Goal: Task Accomplishment & Management: Manage account settings

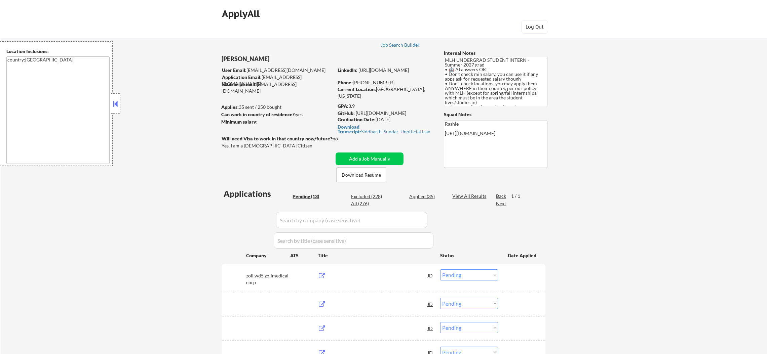
select select ""pending""
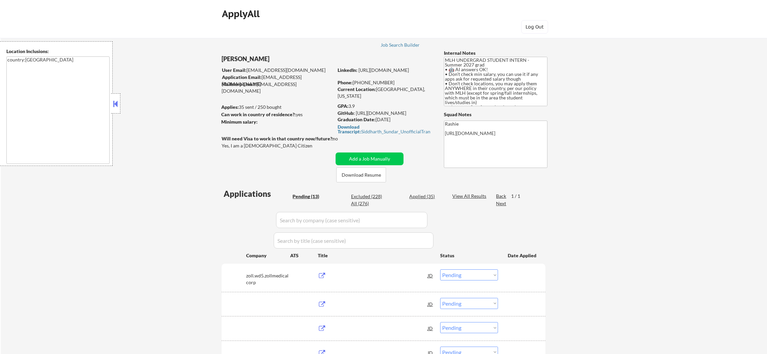
select select ""pending""
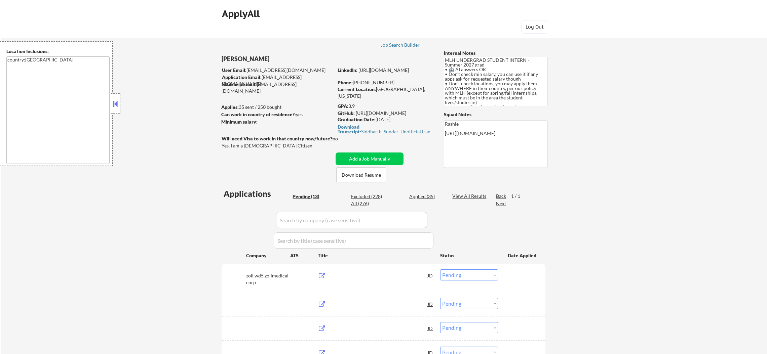
select select ""pending""
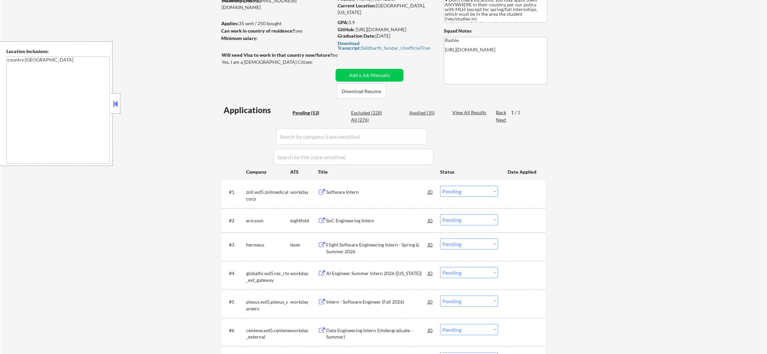
scroll to position [84, 0]
click at [148, 87] on div "← Return to /applysquad Mailslurp Inbox Job Search Builder Siddharth Sundar Use…" at bounding box center [384, 254] width 766 height 623
click at [371, 188] on div "Software Intern" at bounding box center [377, 192] width 102 height 12
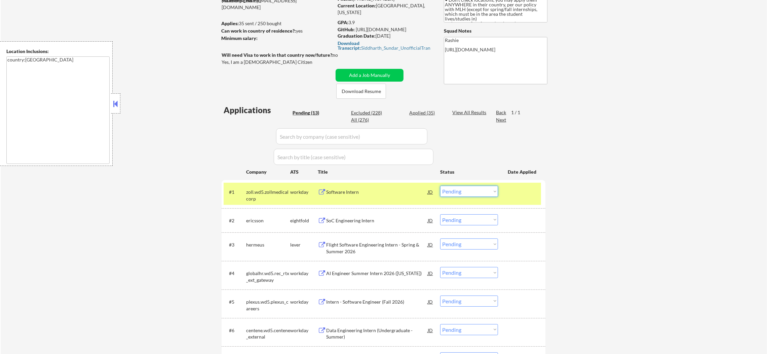
click at [489, 191] on select "Choose an option... Pending Applied Excluded (Questions) Excluded (Expired) Exc…" at bounding box center [469, 191] width 58 height 11
click at [440, 186] on select "Choose an option... Pending Applied Excluded (Questions) Excluded (Expired) Exc…" at bounding box center [469, 191] width 58 height 11
click at [255, 197] on div "zoll.wd5.zollmedicalcorp" at bounding box center [268, 195] width 44 height 13
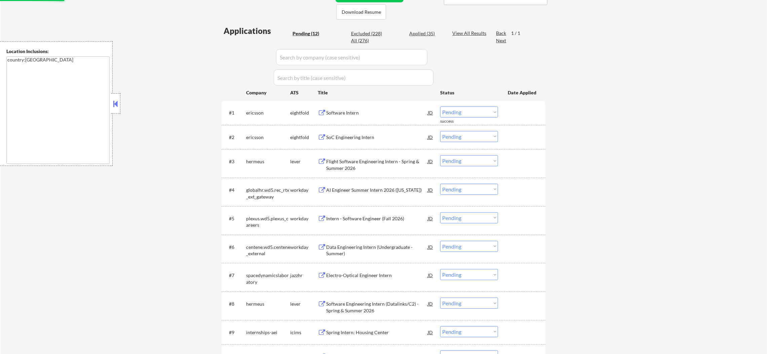
scroll to position [168, 0]
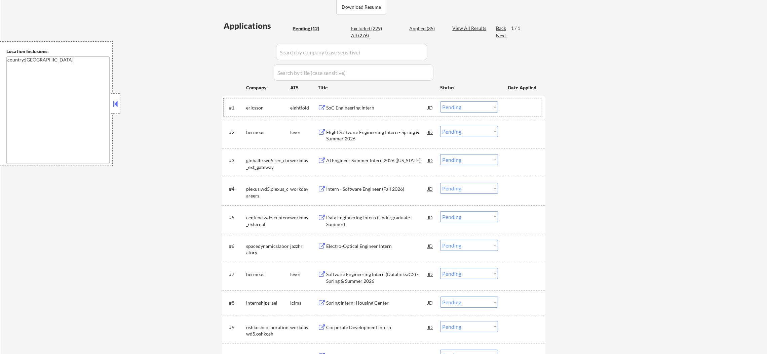
click at [356, 108] on div "SoC Engineering Intern" at bounding box center [377, 108] width 102 height 7
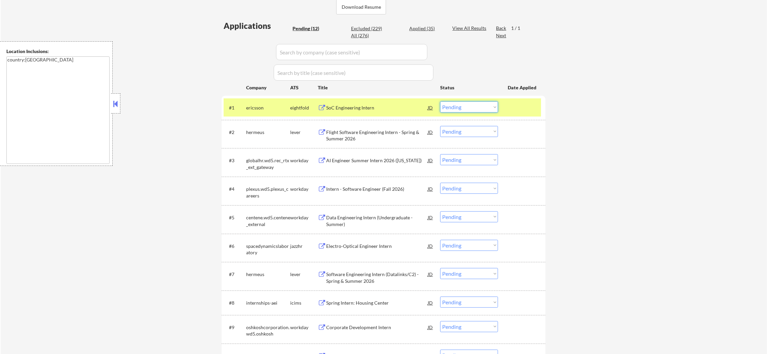
drag, startPoint x: 474, startPoint y: 106, endPoint x: 475, endPoint y: 112, distance: 5.8
click at [474, 106] on select "Choose an option... Pending Applied Excluded (Questions) Excluded (Expired) Exc…" at bounding box center [469, 107] width 58 height 11
click at [440, 102] on select "Choose an option... Pending Applied Excluded (Questions) Excluded (Expired) Exc…" at bounding box center [469, 107] width 58 height 11
click at [264, 112] on div "ericsson" at bounding box center [268, 108] width 44 height 12
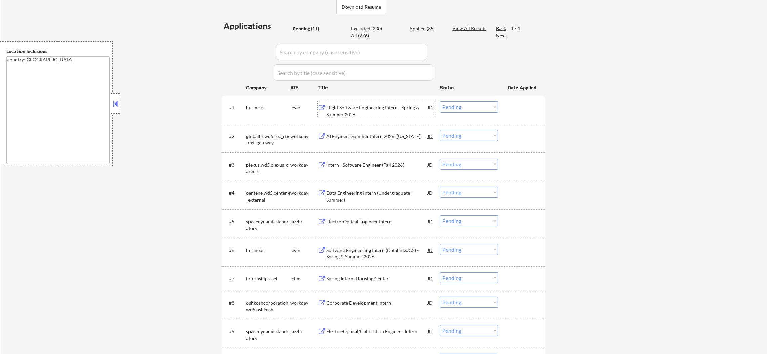
click at [371, 117] on div "Flight Software Engineering Intern - Spring & Summer 2026" at bounding box center [377, 111] width 102 height 13
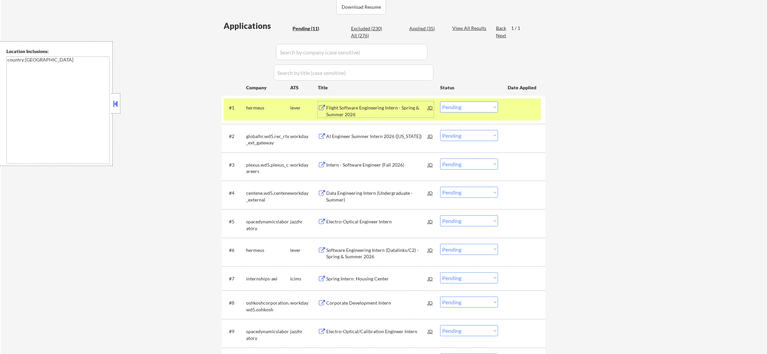
click at [464, 106] on select "Choose an option... Pending Applied Excluded (Questions) Excluded (Expired) Exc…" at bounding box center [469, 107] width 58 height 11
click at [440, 102] on select "Choose an option... Pending Applied Excluded (Questions) Excluded (Expired) Exc…" at bounding box center [469, 107] width 58 height 11
click at [260, 111] on div "hermeus" at bounding box center [268, 108] width 44 height 12
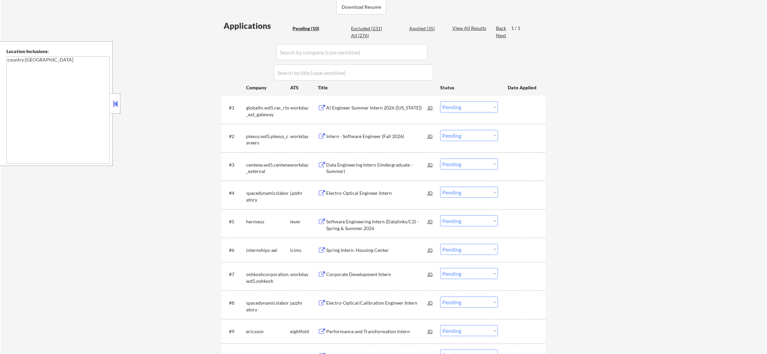
click at [391, 109] on div "AI Engineer Summer Intern 2026 (Puerto Rico)" at bounding box center [377, 108] width 102 height 7
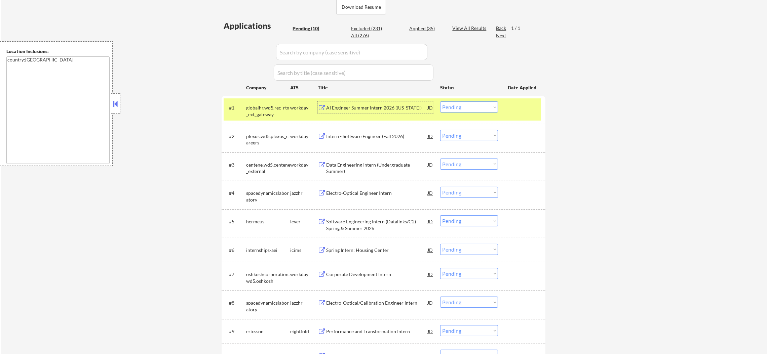
click at [456, 110] on select "Choose an option... Pending Applied Excluded (Questions) Excluded (Expired) Exc…" at bounding box center [469, 107] width 58 height 11
click at [440, 102] on select "Choose an option... Pending Applied Excluded (Questions) Excluded (Expired) Exc…" at bounding box center [469, 107] width 58 height 11
click at [253, 114] on div "globalhr.wd5.rec_rtx_ext_gateway" at bounding box center [268, 111] width 44 height 13
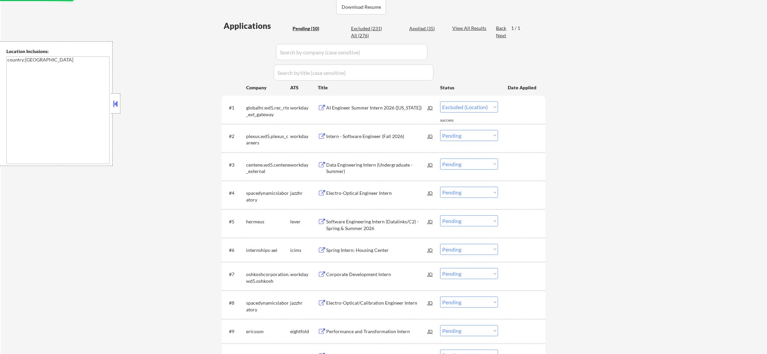
select select ""pending""
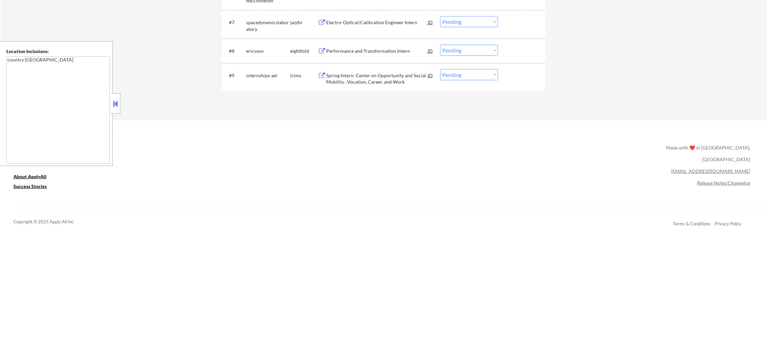
scroll to position [435, 0]
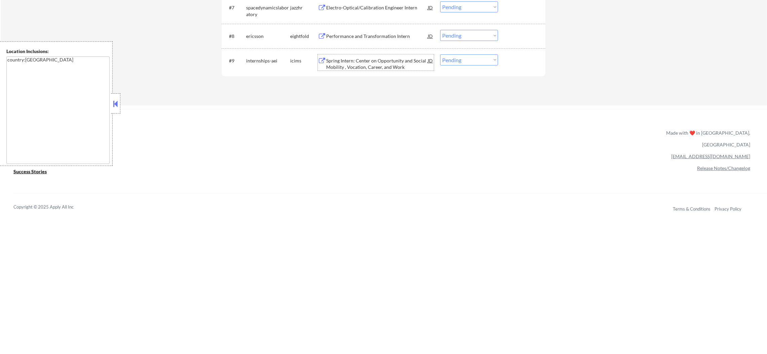
click at [385, 58] on div "Spring Intern: Center on Opportunity and Social Mobility , Vocation, Career, an…" at bounding box center [377, 63] width 102 height 13
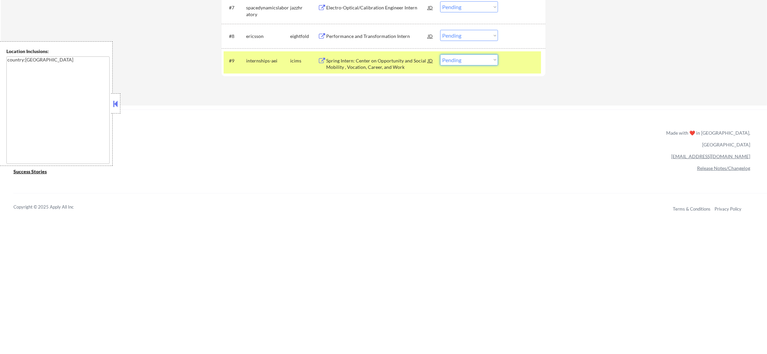
click at [443, 62] on select "Choose an option... Pending Applied Excluded (Questions) Excluded (Expired) Exc…" at bounding box center [469, 59] width 58 height 11
select select ""excluded__bad_match_""
click at [440, 54] on select "Choose an option... Pending Applied Excluded (Questions) Excluded (Expired) Exc…" at bounding box center [469, 59] width 58 height 11
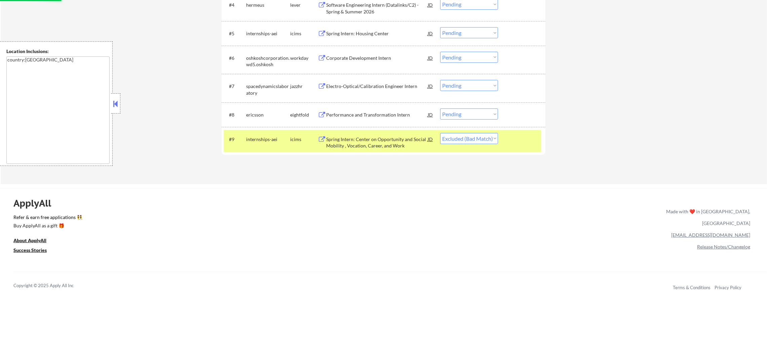
scroll to position [351, 0]
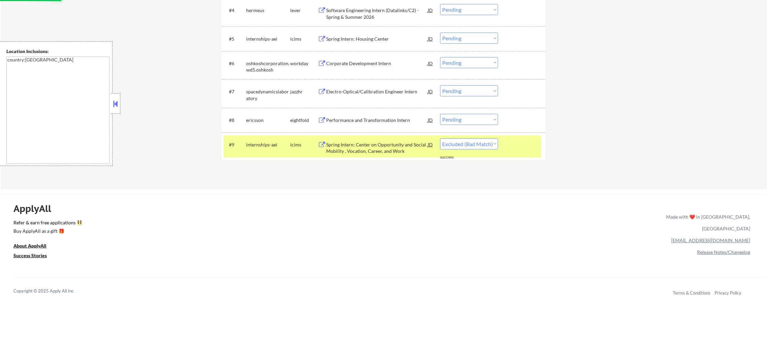
click at [282, 150] on div "internships-aei" at bounding box center [268, 144] width 44 height 12
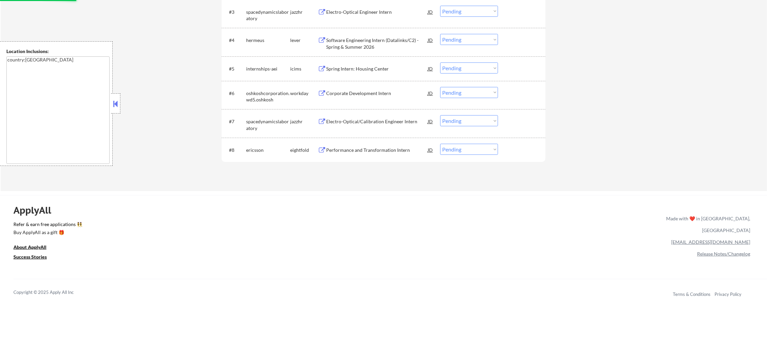
scroll to position [317, 0]
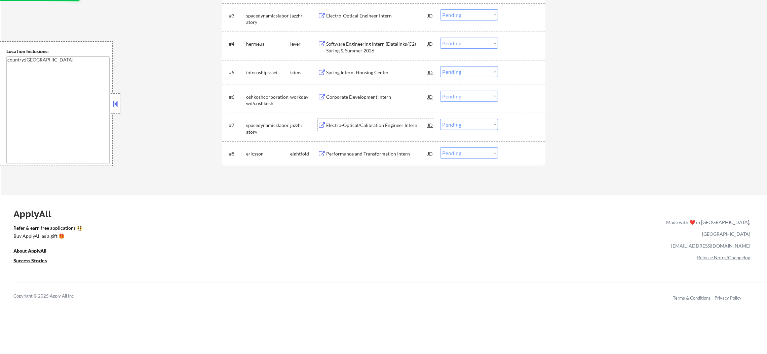
click at [388, 129] on div "Electro-Optical/Calibration Engineer Intern" at bounding box center [377, 125] width 102 height 12
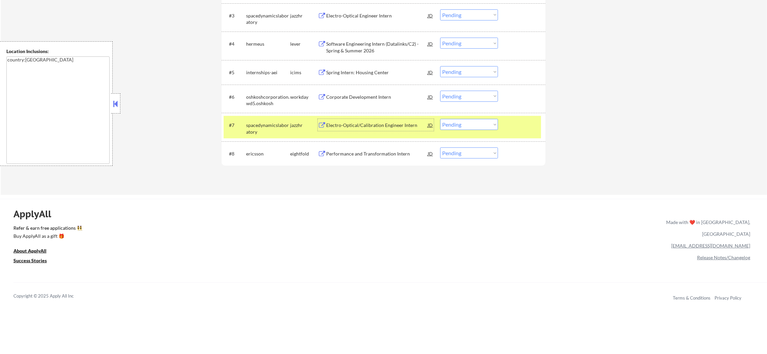
drag, startPoint x: 453, startPoint y: 125, endPoint x: 453, endPoint y: 129, distance: 3.7
click at [453, 125] on select "Choose an option... Pending Applied Excluded (Questions) Excluded (Expired) Exc…" at bounding box center [469, 124] width 58 height 11
select select ""excluded__other_""
click at [440, 119] on select "Choose an option... Pending Applied Excluded (Questions) Excluded (Expired) Exc…" at bounding box center [469, 124] width 58 height 11
click at [279, 126] on div "spacedynamicslaboratory" at bounding box center [268, 128] width 44 height 13
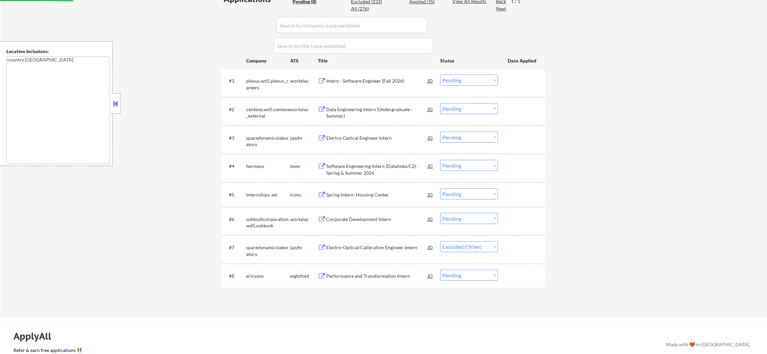
scroll to position [183, 0]
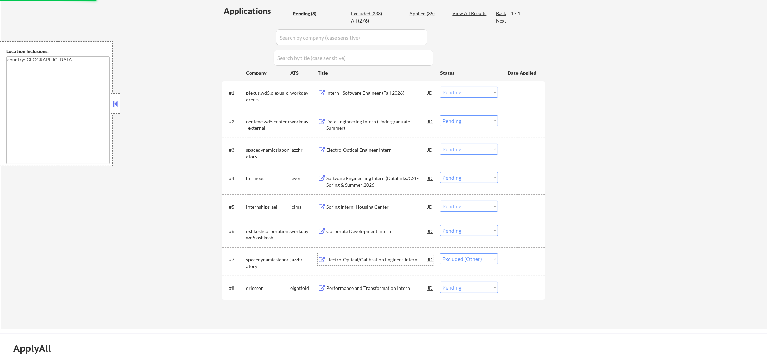
click at [376, 261] on div "Electro-Optical/Calibration Engineer Intern" at bounding box center [377, 259] width 102 height 7
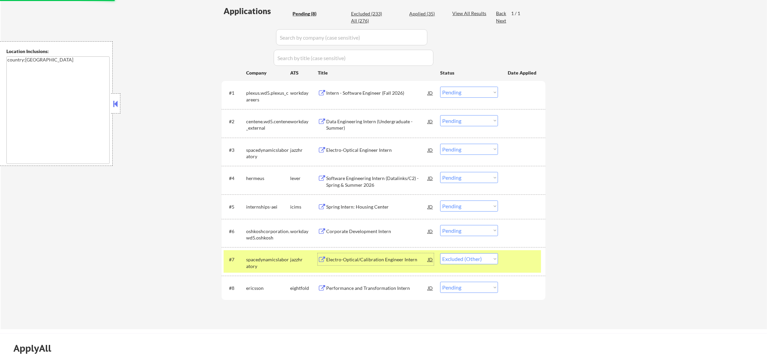
click at [270, 264] on div "spacedynamicslaboratory" at bounding box center [268, 262] width 44 height 13
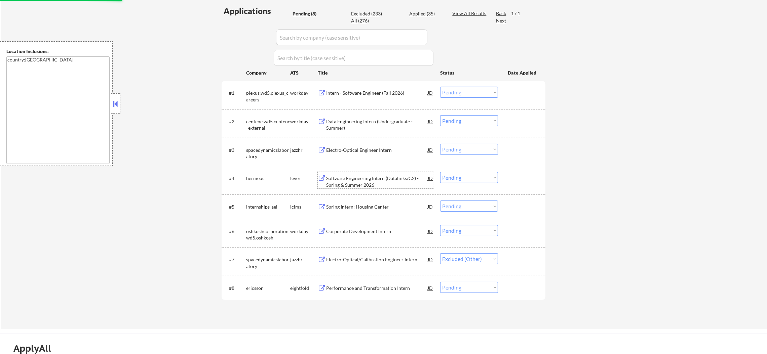
click at [357, 175] on div "Software Engineering Intern (Datalinks/C2) - Spring & Summer 2026" at bounding box center [377, 181] width 102 height 13
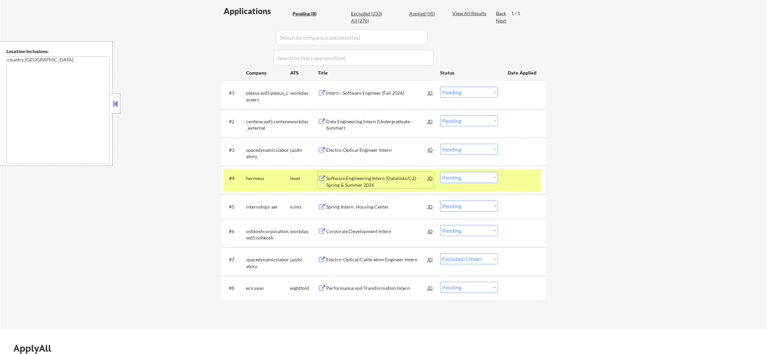
click at [463, 175] on select "Choose an option... Pending Applied Excluded (Questions) Excluded (Expired) Exc…" at bounding box center [469, 177] width 58 height 11
click at [440, 172] on select "Choose an option... Pending Applied Excluded (Questions) Excluded (Expired) Exc…" at bounding box center [469, 177] width 58 height 11
click at [268, 185] on div "#4 hermeus lever Software Engineering Intern (Datalinks/C2) - Spring & Summer 2…" at bounding box center [382, 180] width 317 height 22
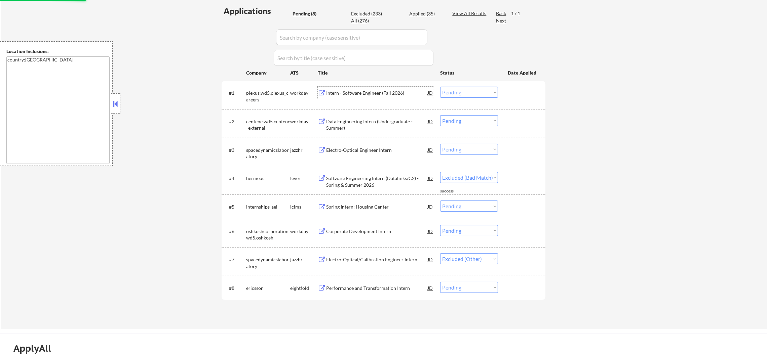
click at [383, 96] on div "Intern - Software Engineer (Fall 2026)" at bounding box center [377, 93] width 102 height 7
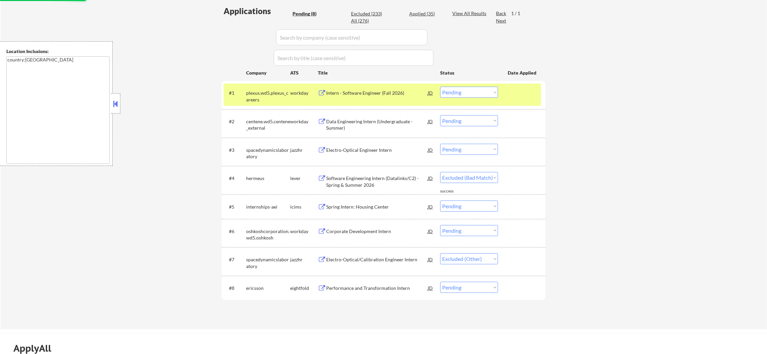
select select ""pending""
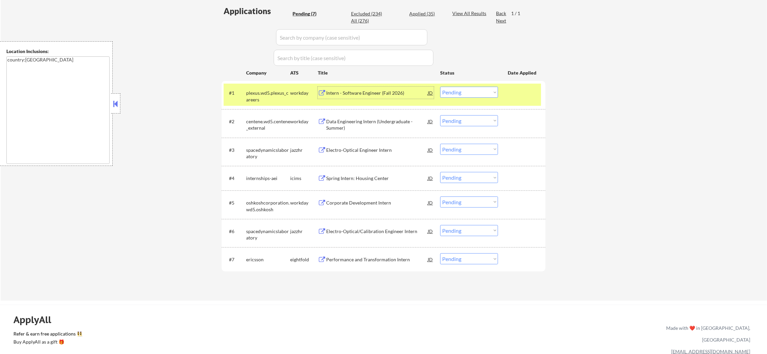
drag, startPoint x: 452, startPoint y: 90, endPoint x: 453, endPoint y: 94, distance: 4.2
click at [452, 90] on select "Choose an option... Pending Applied Excluded (Questions) Excluded (Expired) Exc…" at bounding box center [469, 92] width 58 height 11
click at [440, 87] on select "Choose an option... Pending Applied Excluded (Questions) Excluded (Expired) Exc…" at bounding box center [469, 92] width 58 height 11
click at [251, 94] on div "plexus.wd5.plexus_careers" at bounding box center [268, 96] width 44 height 13
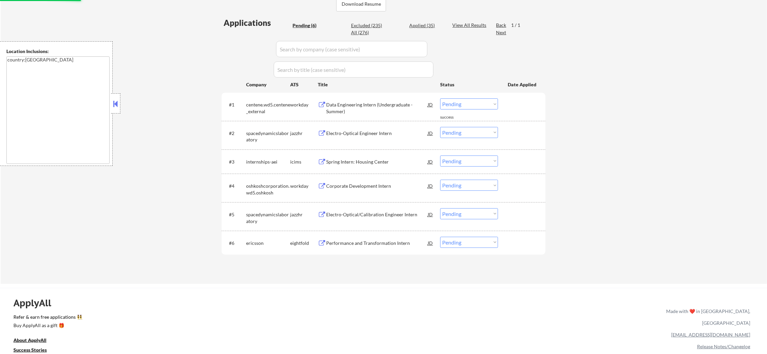
scroll to position [149, 0]
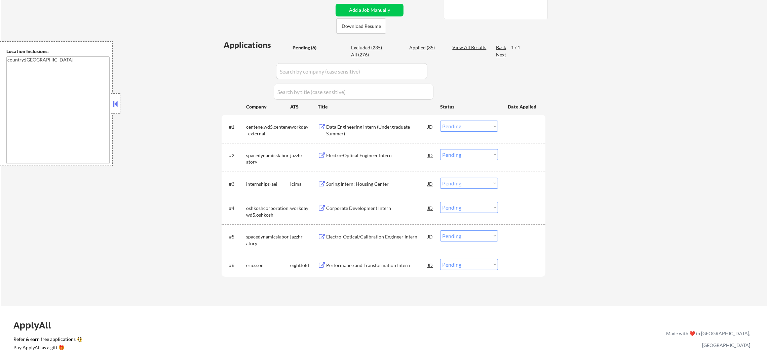
click at [376, 128] on div "Data Engineering Intern (Undergraduate - Summer)" at bounding box center [377, 130] width 102 height 13
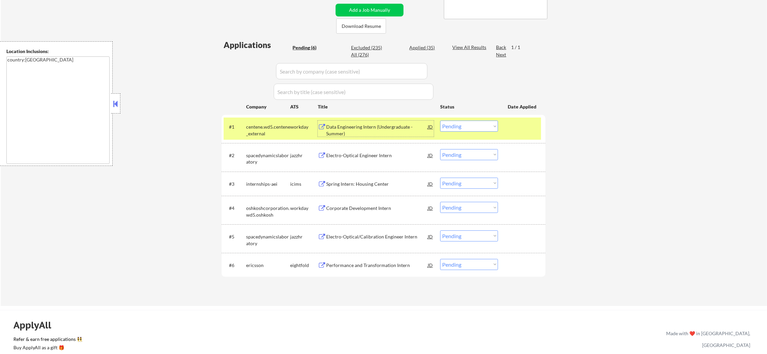
click at [473, 128] on select "Choose an option... Pending Applied Excluded (Questions) Excluded (Expired) Exc…" at bounding box center [469, 126] width 58 height 11
click at [440, 121] on select "Choose an option... Pending Applied Excluded (Questions) Excluded (Expired) Exc…" at bounding box center [469, 126] width 58 height 11
click at [271, 125] on div "centene.wd5.centene_external" at bounding box center [268, 130] width 44 height 13
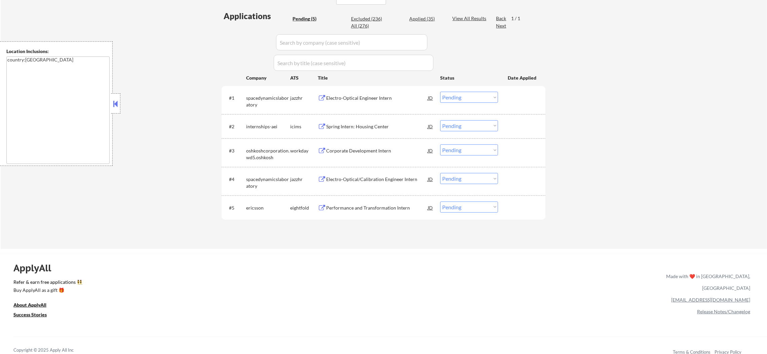
scroll to position [183, 0]
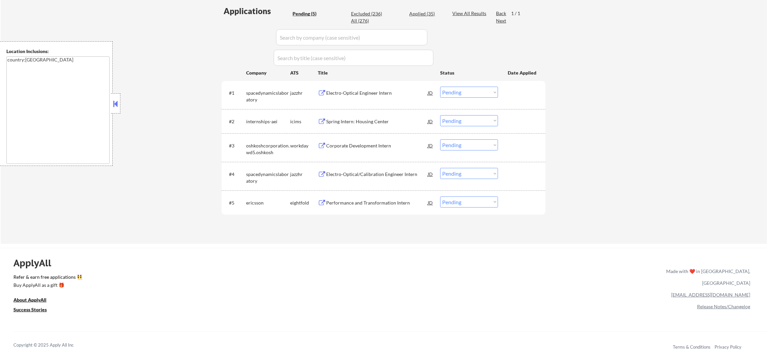
click at [338, 90] on div "Electro-Optical Engineer Intern" at bounding box center [377, 93] width 102 height 7
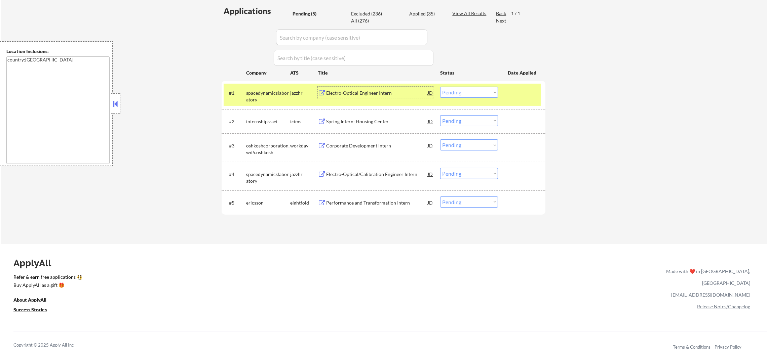
click at [449, 92] on select "Choose an option... Pending Applied Excluded (Questions) Excluded (Expired) Exc…" at bounding box center [469, 92] width 58 height 11
click at [440, 87] on select "Choose an option... Pending Applied Excluded (Questions) Excluded (Expired) Exc…" at bounding box center [469, 92] width 58 height 11
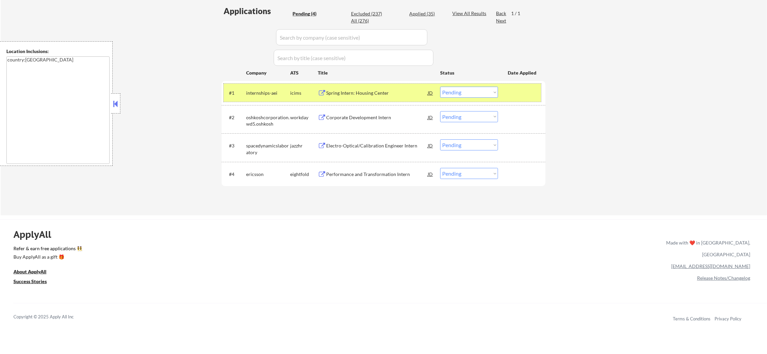
click at [257, 89] on div "internships-aei" at bounding box center [268, 93] width 44 height 12
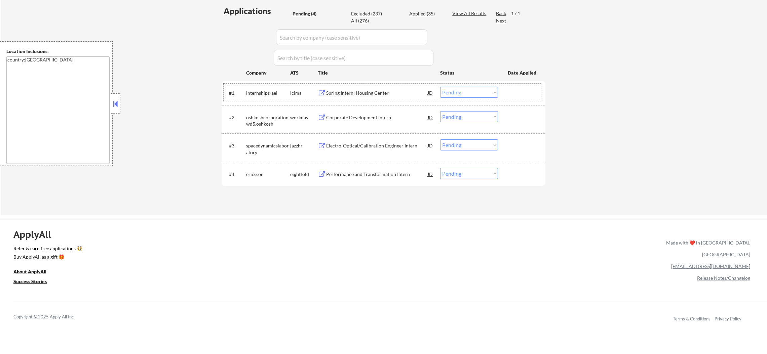
click at [354, 93] on div "Spring Intern: Housing Center" at bounding box center [377, 93] width 102 height 7
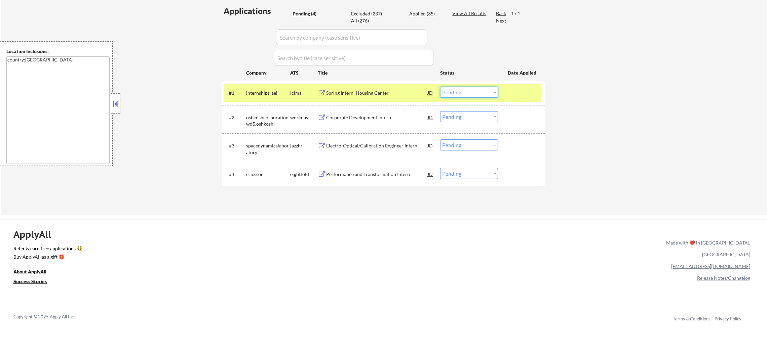
click at [461, 93] on select "Choose an option... Pending Applied Excluded (Questions) Excluded (Expired) Exc…" at bounding box center [469, 92] width 58 height 11
click at [440, 87] on select "Choose an option... Pending Applied Excluded (Questions) Excluded (Expired) Exc…" at bounding box center [469, 92] width 58 height 11
click at [260, 88] on div "internships-aei" at bounding box center [268, 93] width 44 height 12
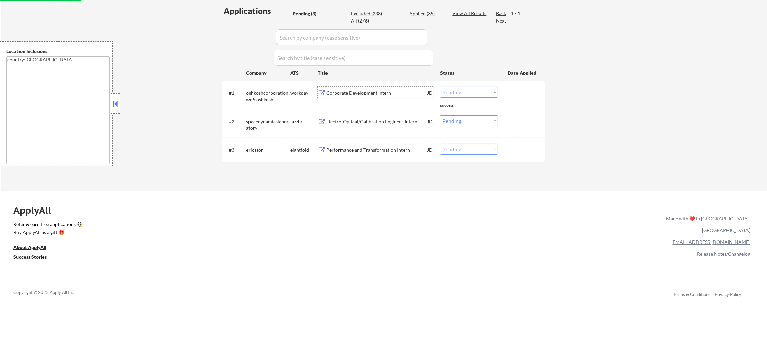
click at [353, 97] on div "Corporate Development Intern" at bounding box center [377, 93] width 102 height 12
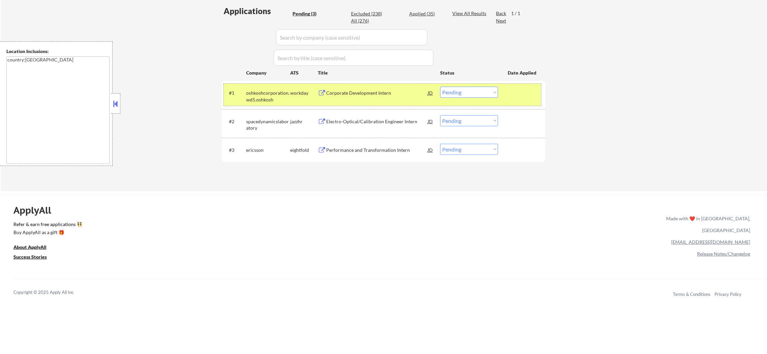
click at [457, 86] on div "#1 oshkoshcorporation.wd5.oshkosh workday Corporate Development Intern JD Choos…" at bounding box center [382, 95] width 317 height 22
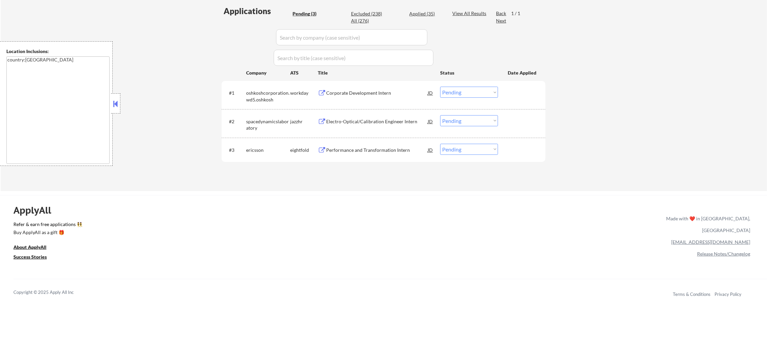
click at [458, 95] on select "Choose an option... Pending Applied Excluded (Questions) Excluded (Expired) Exc…" at bounding box center [469, 92] width 58 height 11
click at [440, 87] on select "Choose an option... Pending Applied Excluded (Questions) Excluded (Expired) Exc…" at bounding box center [469, 92] width 58 height 11
select select ""pending""
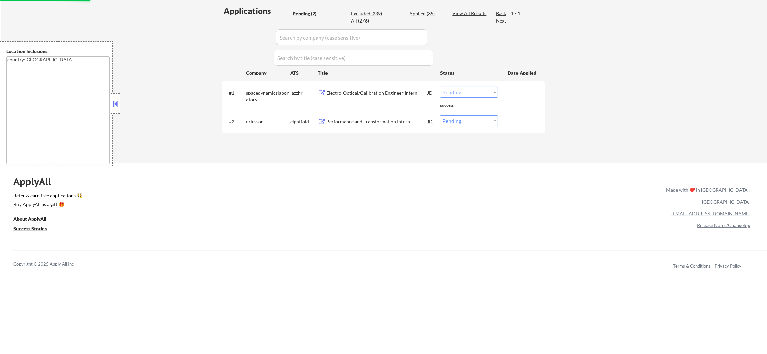
click at [368, 118] on div "Performance and Transformation Intern" at bounding box center [377, 121] width 102 height 7
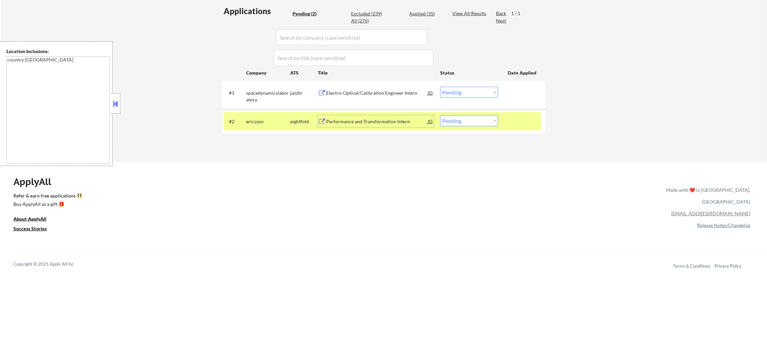
click at [452, 122] on select "Choose an option... Pending Applied Excluded (Questions) Excluded (Expired) Exc…" at bounding box center [469, 120] width 58 height 11
select select ""excluded__bad_match_""
click at [440, 115] on select "Choose an option... Pending Applied Excluded (Questions) Excluded (Expired) Exc…" at bounding box center [469, 120] width 58 height 11
click at [229, 127] on div "#2 ericsson eightfold Performance and Transformation Intern JD Choose an option…" at bounding box center [382, 121] width 317 height 18
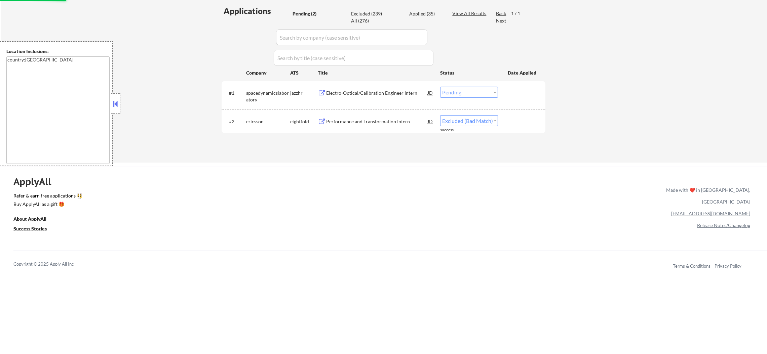
click at [387, 91] on div "Electro-Optical/Calibration Engineer Intern" at bounding box center [377, 93] width 102 height 7
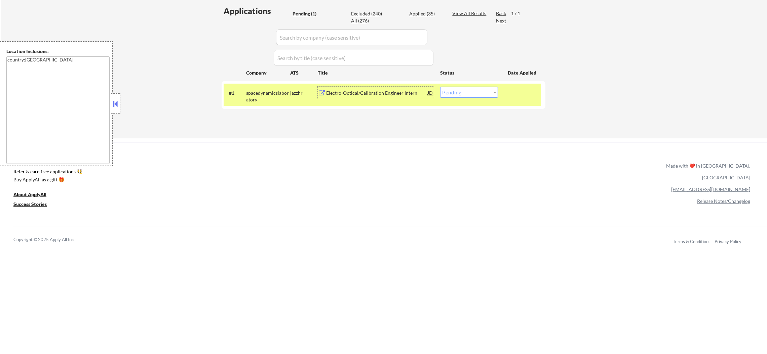
click at [459, 90] on select "Choose an option... Pending Applied Excluded (Questions) Excluded (Expired) Exc…" at bounding box center [469, 92] width 58 height 11
select select ""applied""
click at [440, 87] on select "Choose an option... Pending Applied Excluded (Questions) Excluded (Expired) Exc…" at bounding box center [469, 92] width 58 height 11
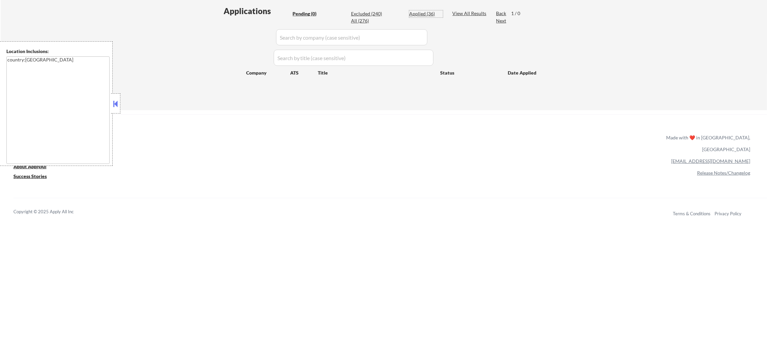
click at [412, 11] on div "Applied (36)" at bounding box center [426, 13] width 34 height 7
click at [420, 14] on div "Applied (36)" at bounding box center [426, 13] width 34 height 7
select select ""applied""
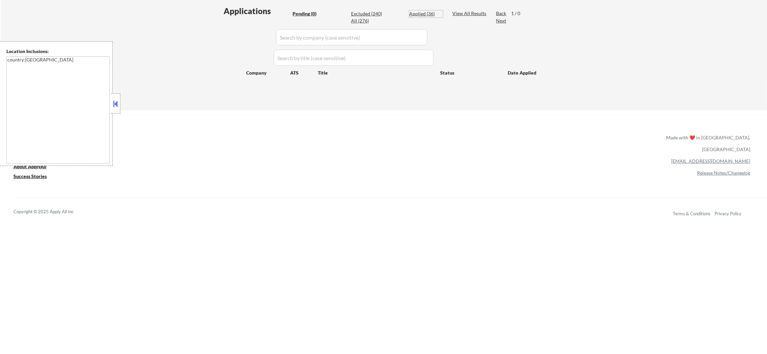
select select ""applied""
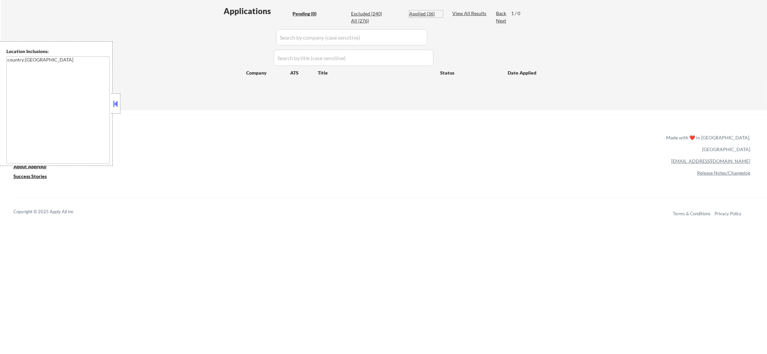
select select ""applied""
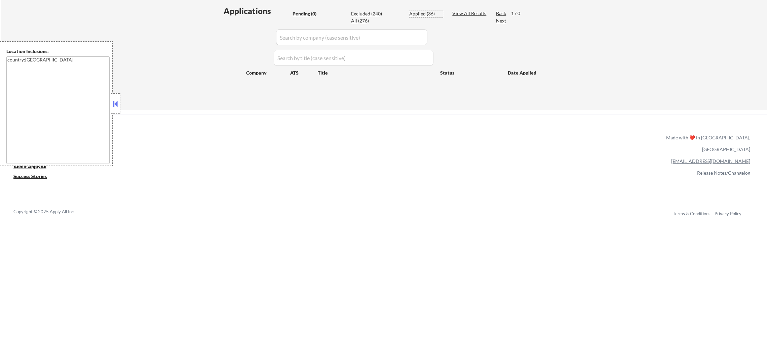
select select ""applied""
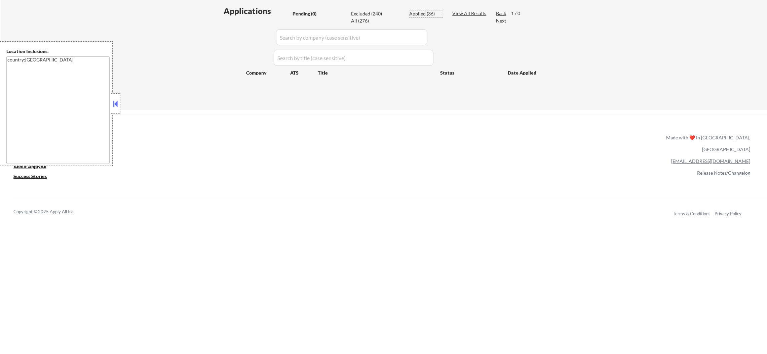
select select ""applied""
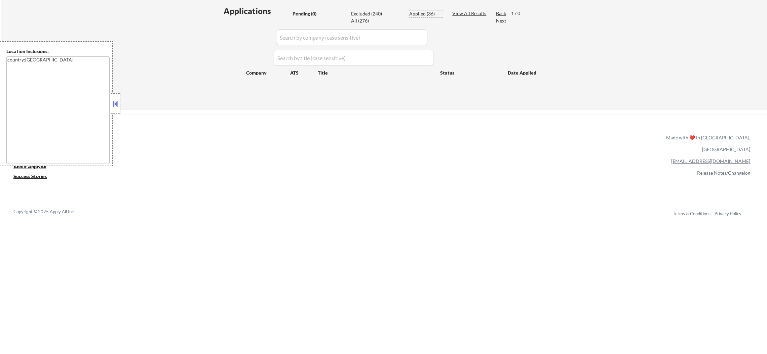
select select ""applied""
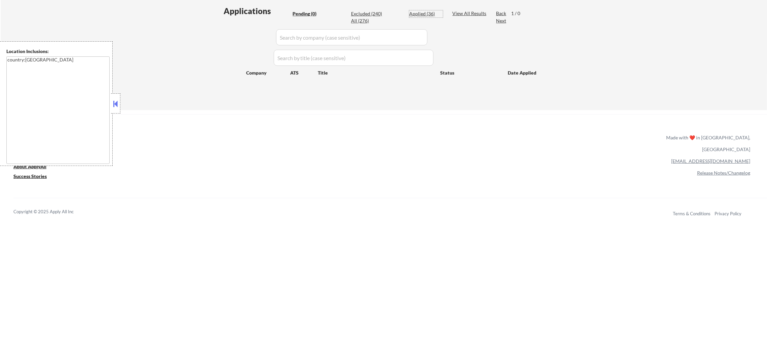
select select ""applied""
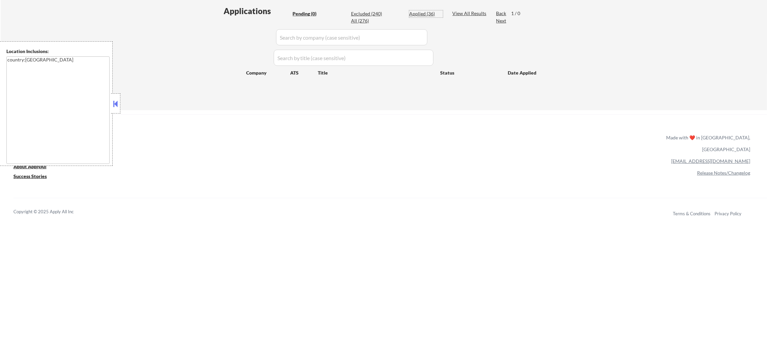
select select ""applied""
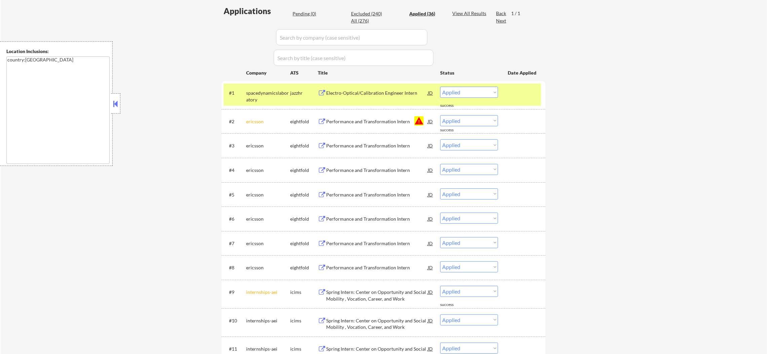
click at [251, 92] on div "spacedynamicslaboratory" at bounding box center [268, 96] width 44 height 13
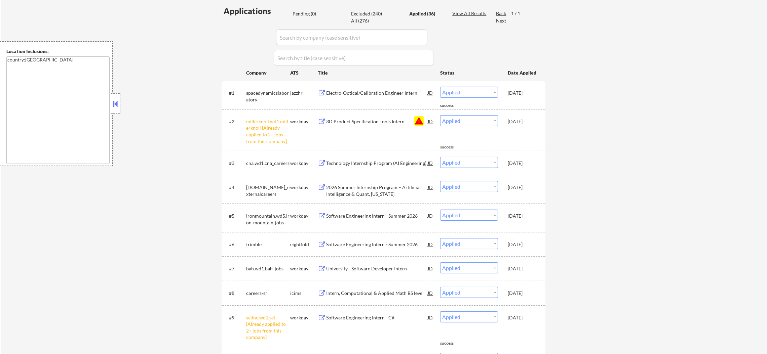
click at [468, 122] on select "Choose an option... Pending Applied Excluded (Questions) Excluded (Expired) Exc…" at bounding box center [469, 120] width 58 height 11
click at [440, 115] on select "Choose an option... Pending Applied Excluded (Questions) Excluded (Expired) Exc…" at bounding box center [469, 120] width 58 height 11
click at [459, 91] on select "Choose an option... Pending Applied Excluded (Questions) Excluded (Expired) Exc…" at bounding box center [469, 92] width 58 height 11
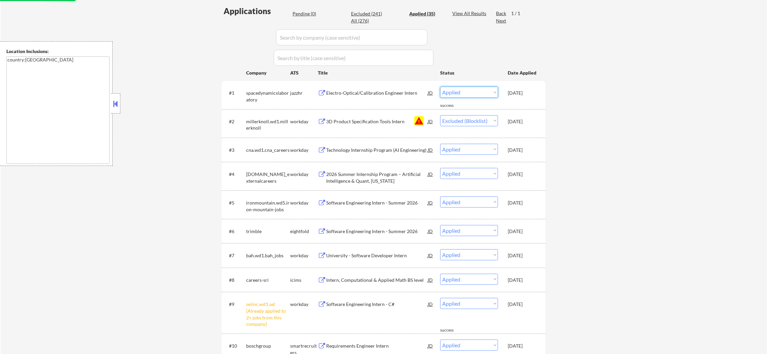
select select ""applied""
click at [440, 87] on select "Choose an option... Pending Applied Excluded (Questions) Excluded (Expired) Exc…" at bounding box center [469, 92] width 58 height 11
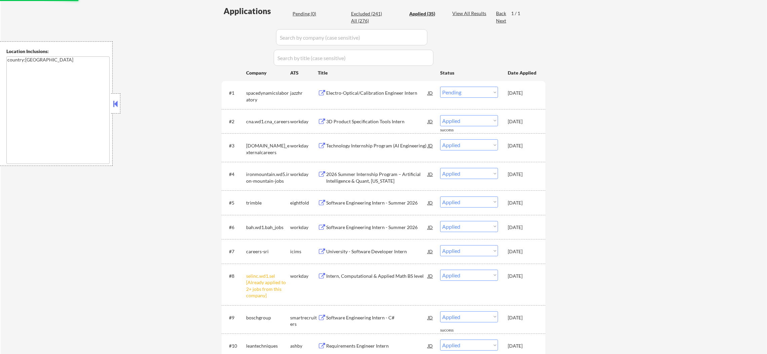
select select ""applied""
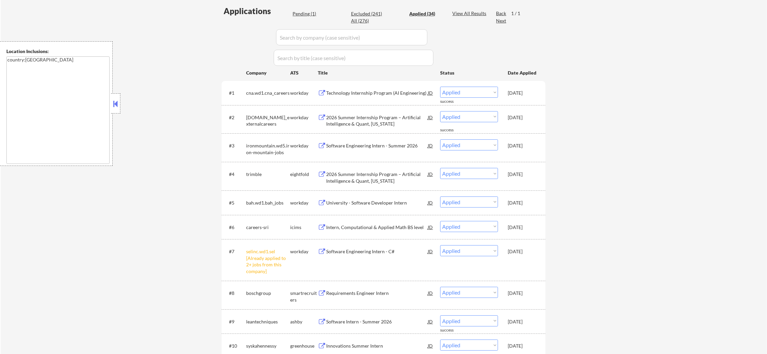
click at [364, 22] on div "All (276)" at bounding box center [368, 20] width 34 height 7
select select ""applied""
select select ""excluded__expired_""
select select ""excluded__other_""
select select ""excluded__bad_match_""
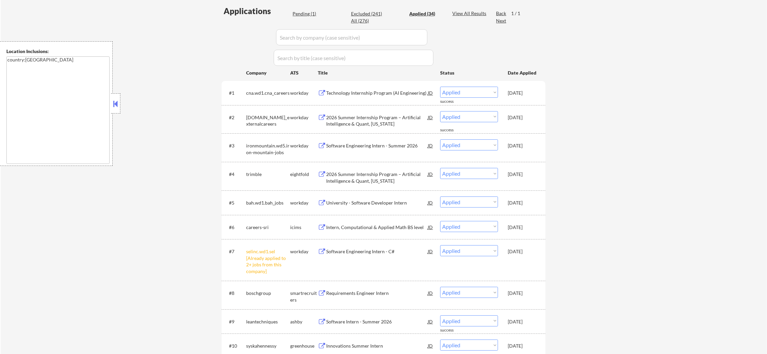
select select ""excluded__expired_""
select select ""excluded__bad_match_""
select select ""excluded__other_""
select select ""excluded__bad_match_""
select select ""excluded__other_""
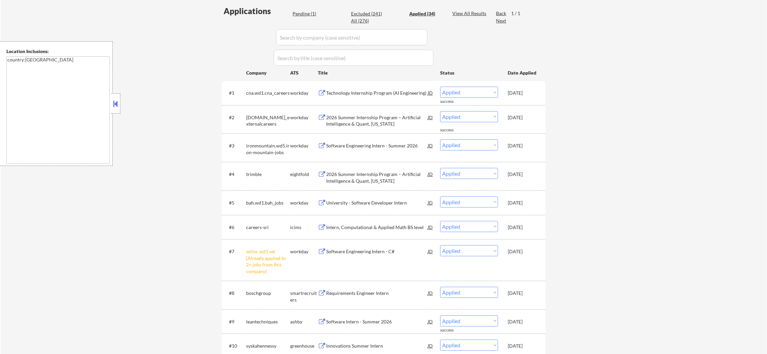
select select ""excluded__blocklist_""
select select ""excluded__location_""
select select ""excluded__bad_match_""
select select ""excluded__blocklist_""
select select ""excluded""
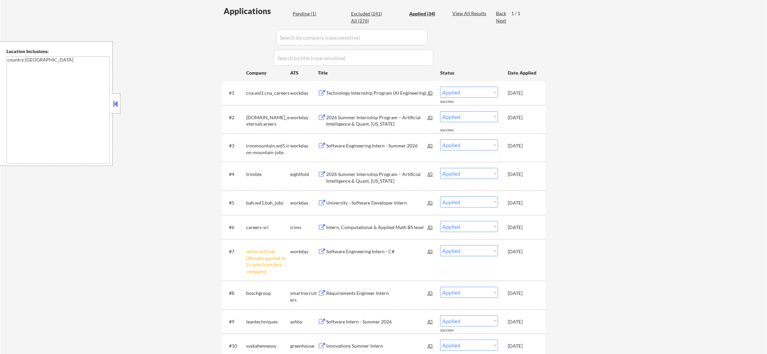
select select ""excluded__bad_match_""
select select ""excluded__other_""
select select ""excluded__bad_match_""
select select ""excluded""
select select ""excluded__other_""
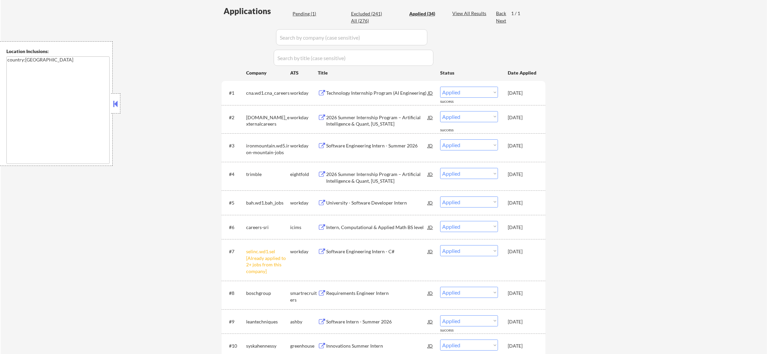
select select ""excluded""
select select ""excluded__bad_match_""
select select ""excluded__expired_""
select select ""excluded__other_""
select select ""excluded__bad_match_""
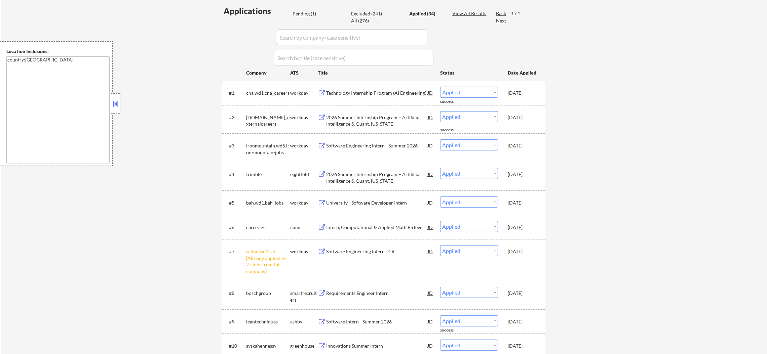
select select ""excluded""
select select ""excluded__blocklist_""
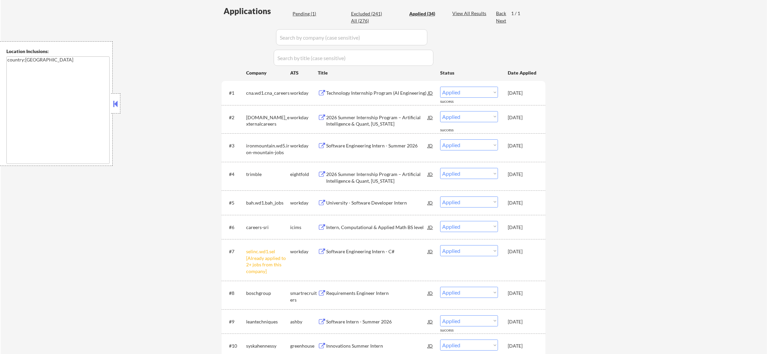
select select ""excluded__bad_match_""
select select ""excluded__blocklist_""
select select ""excluded__expired_""
select select ""excluded__bad_match_""
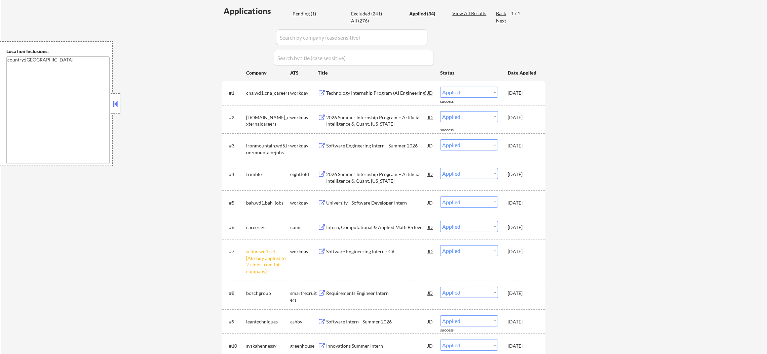
select select ""excluded__blocklist_""
select select ""excluded__bad_match_""
select select ""excluded""
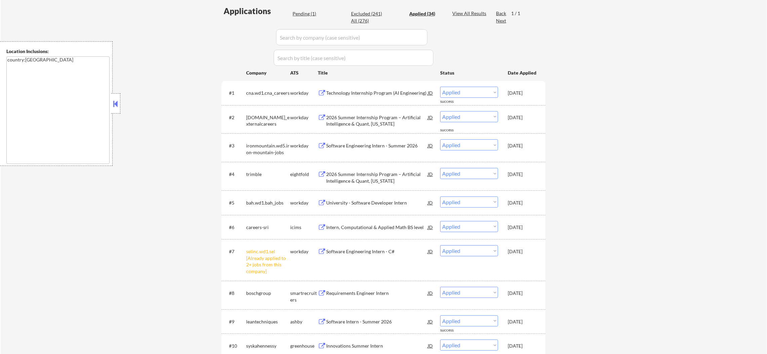
select select ""excluded""
select select ""excluded__bad_match_""
select select ""excluded""
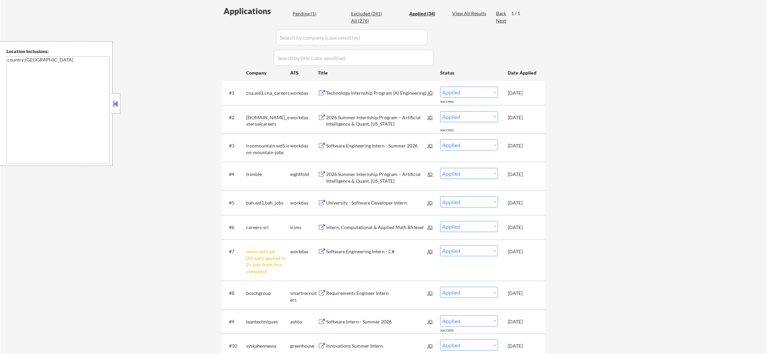
select select ""excluded__expired_""
select select ""excluded__bad_match_""
select select ""excluded__expired_""
select select ""excluded__bad_match_""
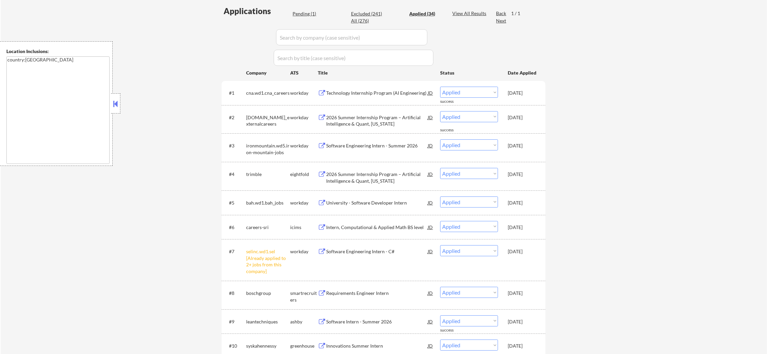
select select ""excluded""
select select ""excluded__bad_match_""
select select ""excluded__expired_""
select select ""excluded__bad_match_""
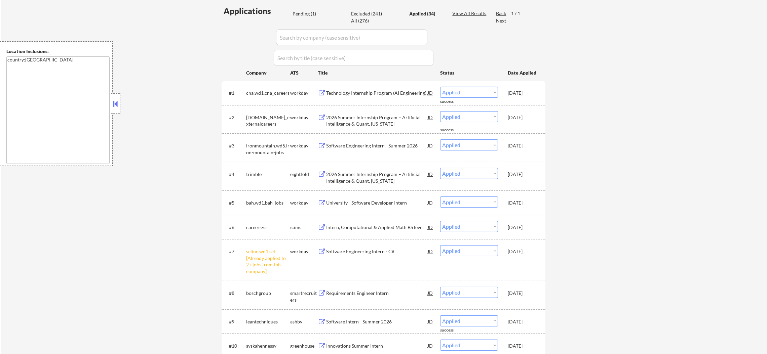
select select ""excluded__other_""
select select ""excluded__bad_match_""
select select ""excluded""
select select ""excluded__bad_match_""
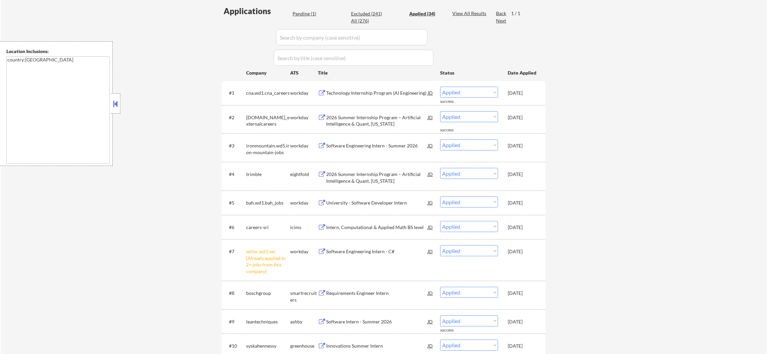
select select ""excluded__bad_match_""
select select ""excluded__expired_""
select select ""excluded__blocklist_""
select select ""excluded__bad_match_""
select select ""excluded""
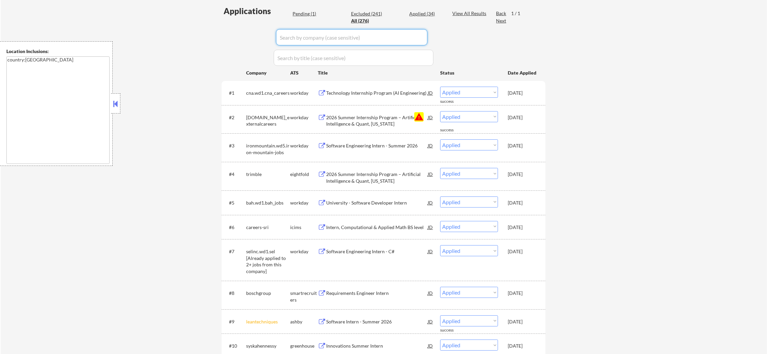
select select ""pending""
select select ""excluded__blocklist_""
paste input "hermeus"
type input "hermeus"
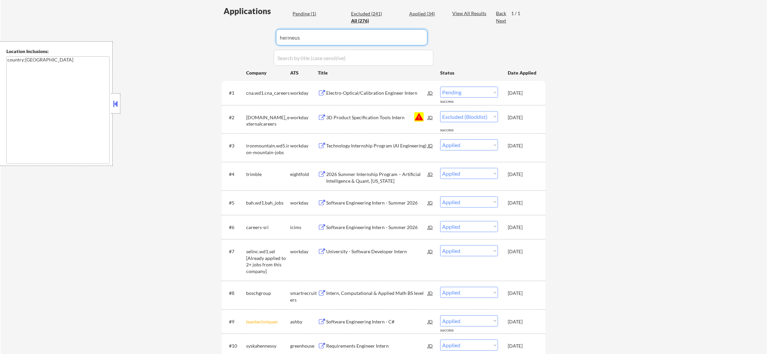
select select ""excluded__bad_match_""
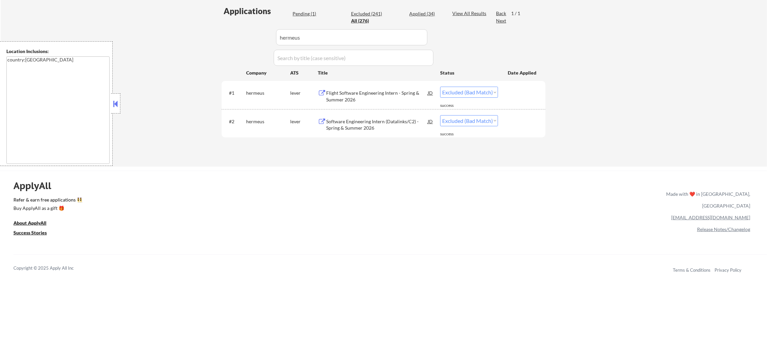
click at [459, 124] on select "Choose an option... Pending Applied Excluded (Questions) Excluded (Expired) Exc…" at bounding box center [469, 120] width 58 height 11
select select ""applied""
click at [440, 115] on select "Choose an option... Pending Applied Excluded (Questions) Excluded (Expired) Exc…" at bounding box center [469, 120] width 58 height 11
select select ""applied""
select select ""excluded__bad_match_""
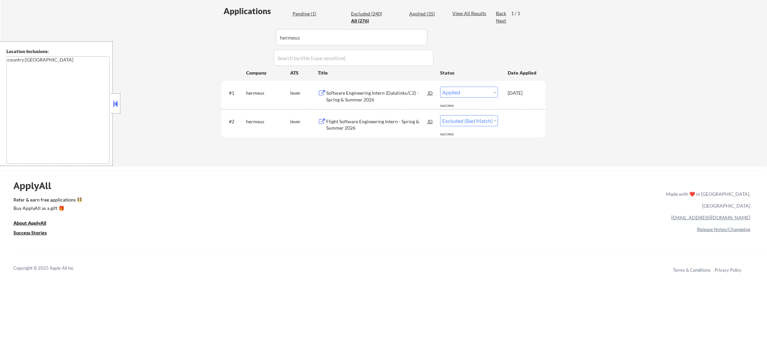
click at [242, 22] on div "Applications Pending (1) Excluded (240) Applied (35) All (276) View All Results…" at bounding box center [384, 79] width 324 height 149
click at [198, 33] on div "← Return to /applysquad Mailslurp Inbox Job Search Builder Siddharth Sundar Use…" at bounding box center [384, 5] width 766 height 323
select select ""pending""
select select ""excluded__blocklist_""
select select ""applied""
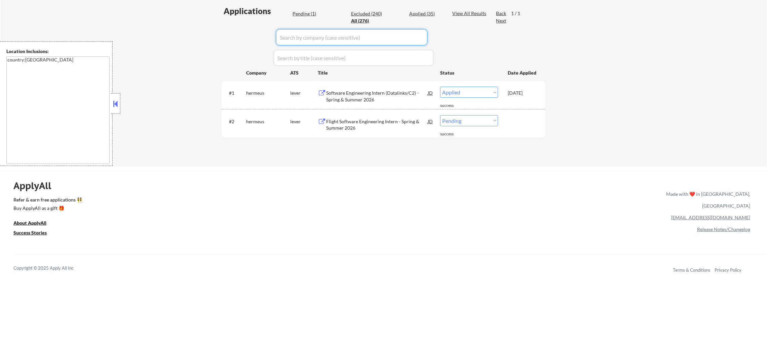
select select ""excluded__blocklist_""
select select ""applied""
select select ""excluded__expired_""
select select ""excluded__other_""
select select ""excluded__bad_match_""
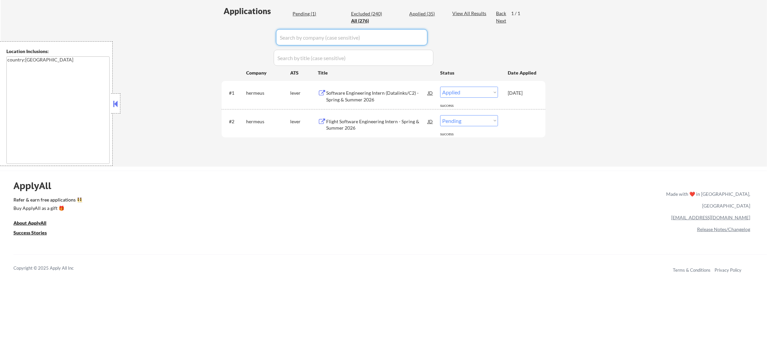
select select ""excluded__expired_""
select select ""excluded__bad_match_""
select select ""excluded__other_""
select select ""excluded__bad_match_""
select select ""excluded__other_""
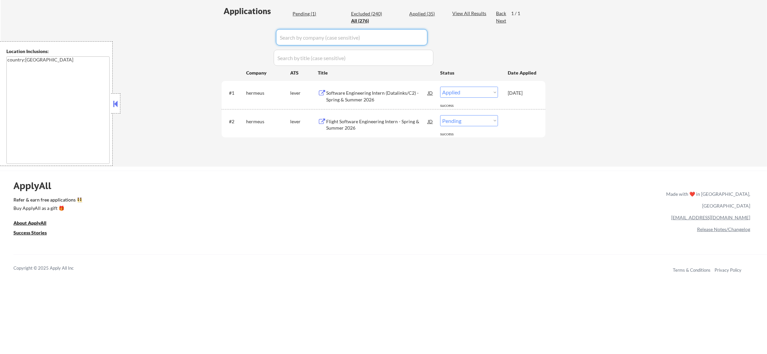
select select ""excluded__blocklist_""
select select ""excluded__location_""
select select ""excluded__bad_match_""
select select ""excluded__blocklist_""
select select ""excluded""
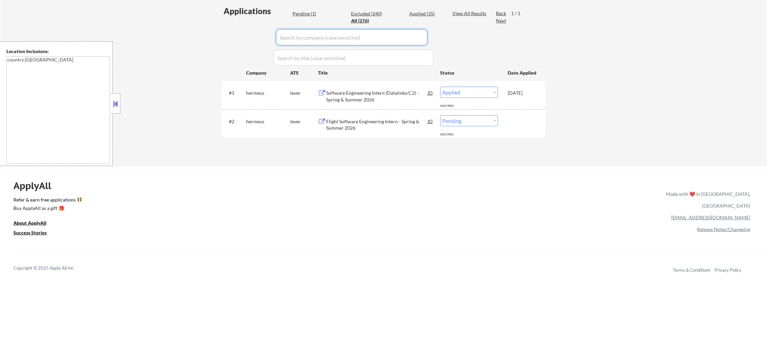
select select ""excluded__bad_match_""
select select ""excluded__other_""
select select ""excluded__bad_match_""
select select ""excluded""
select select ""excluded__other_""
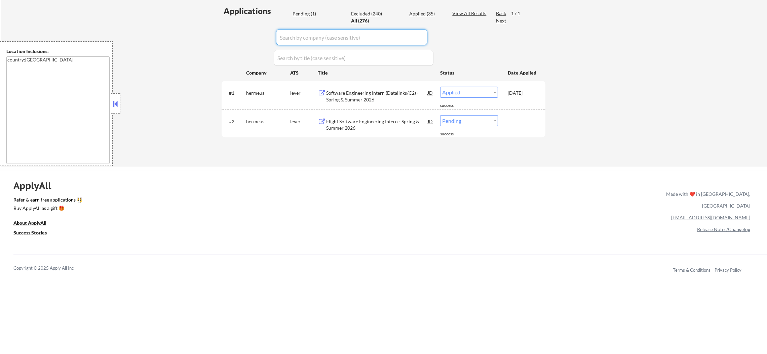
select select ""excluded""
select select ""excluded__bad_match_""
select select ""excluded__expired_""
select select ""excluded__other_""
select select ""excluded__bad_match_""
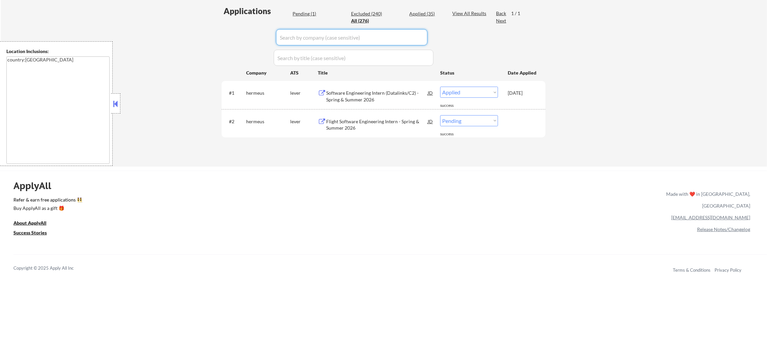
select select ""excluded""
select select ""excluded__blocklist_""
select select ""excluded__bad_match_""
select select ""excluded__blocklist_""
select select ""excluded__expired_""
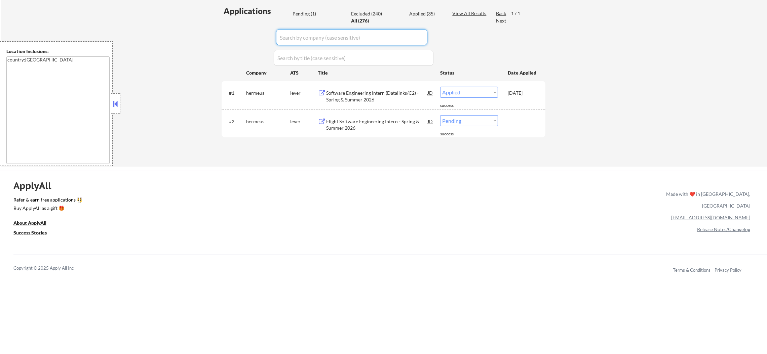
select select ""excluded__bad_match_""
select select ""excluded__blocklist_""
select select ""excluded__bad_match_""
select select ""excluded""
select select ""excluded__bad_match_""
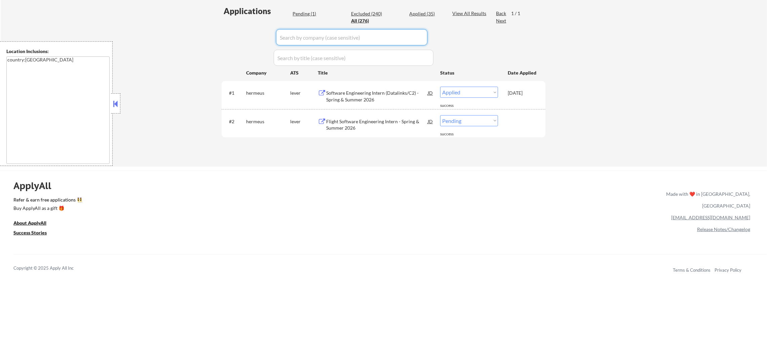
select select ""excluded""
select select ""excluded__expired_""
select select ""excluded__bad_match_""
select select ""excluded__expired_""
select select ""excluded__bad_match_""
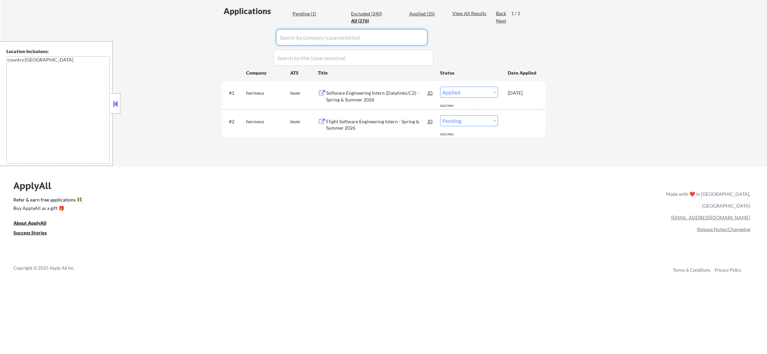
select select ""excluded""
select select ""excluded__bad_match_""
select select ""excluded__expired_""
select select ""excluded__bad_match_""
select select ""excluded__other_""
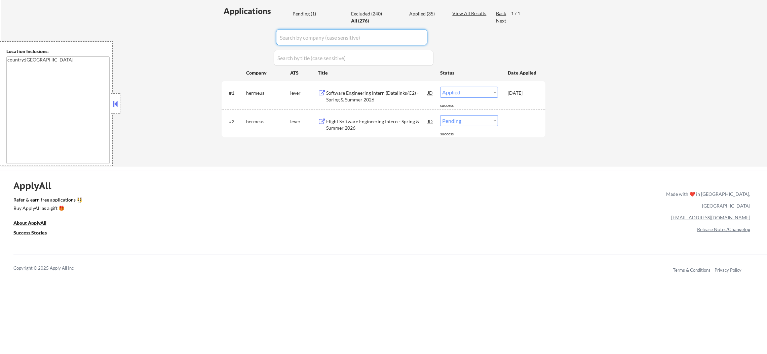
select select ""excluded__bad_match_""
select select ""excluded""
select select ""excluded__bad_match_""
select select ""excluded__expired_""
select select ""excluded__blocklist_""
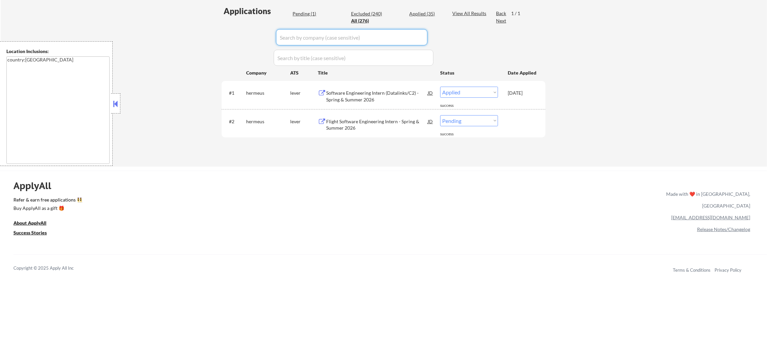
select select ""excluded__bad_match_""
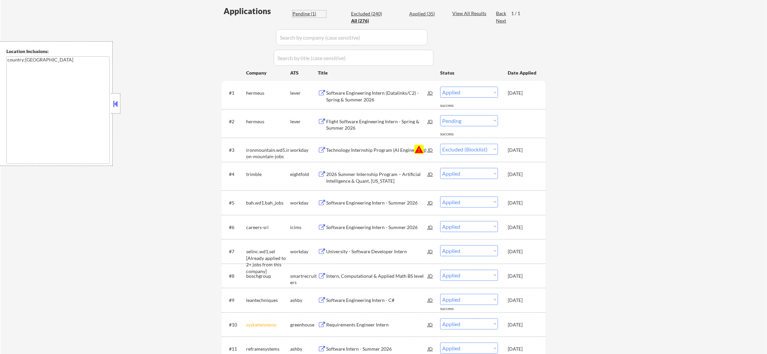
click at [301, 15] on div "Pending (1)" at bounding box center [309, 13] width 34 height 7
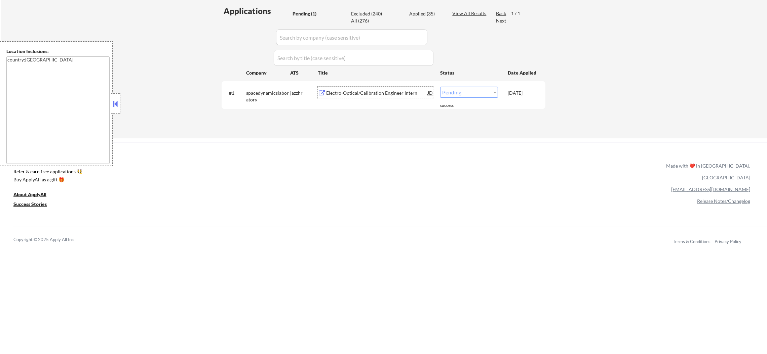
click at [388, 88] on div "Electro-Optical/Calibration Engineer Intern" at bounding box center [377, 93] width 102 height 12
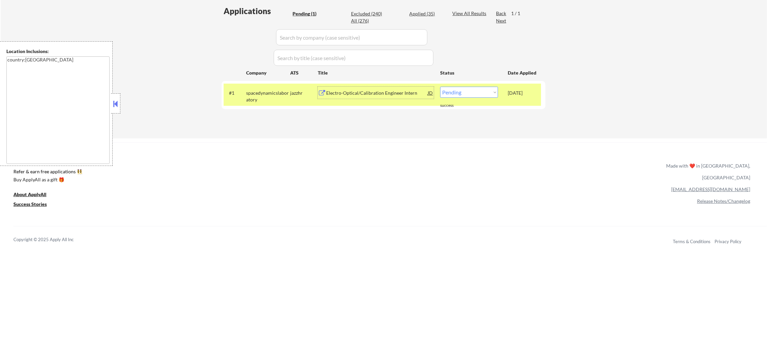
click at [457, 92] on select "Choose an option... Pending Applied Excluded (Questions) Excluded (Expired) Exc…" at bounding box center [469, 92] width 58 height 11
select select ""applied""
click at [440, 87] on select "Choose an option... Pending Applied Excluded (Questions) Excluded (Expired) Exc…" at bounding box center [469, 92] width 58 height 11
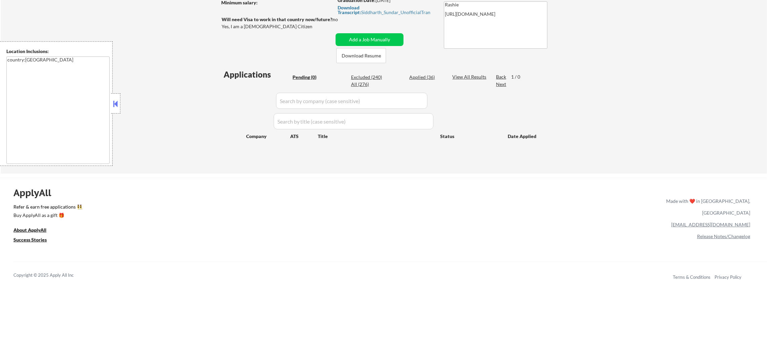
scroll to position [116, 0]
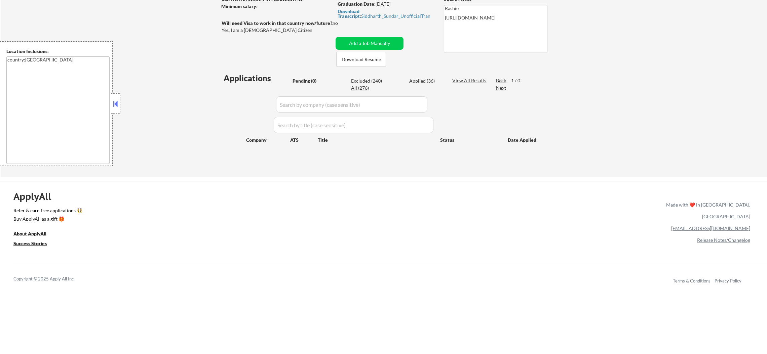
click at [430, 80] on div "Applied (36)" at bounding box center [426, 81] width 34 height 7
select select ""applied""
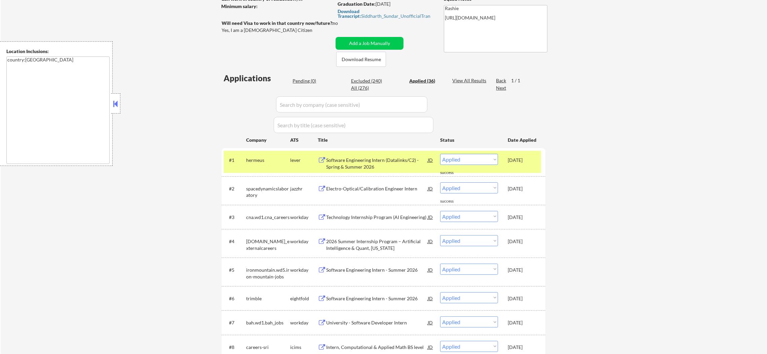
click at [265, 163] on div "hermeus" at bounding box center [268, 160] width 44 height 7
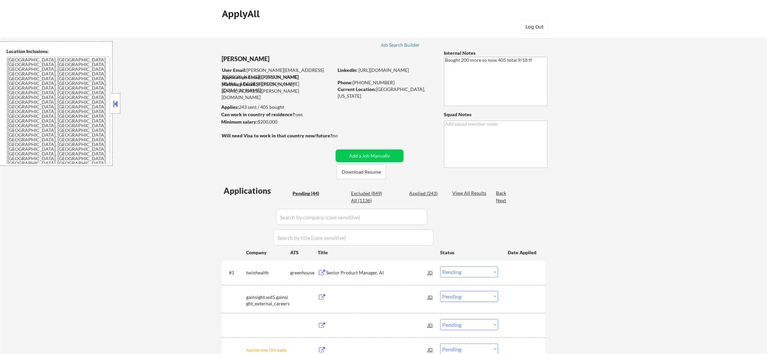
select select ""pending""
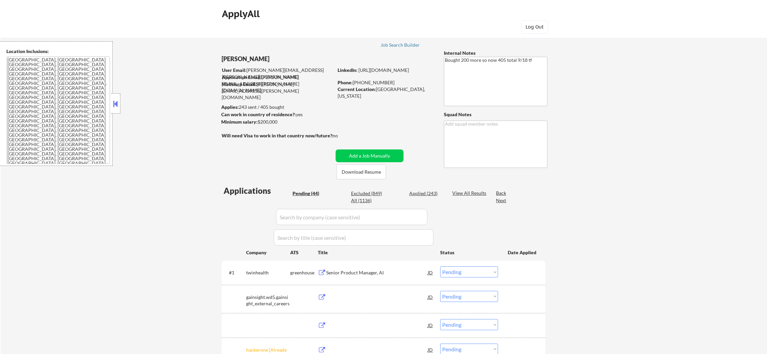
select select ""pending""
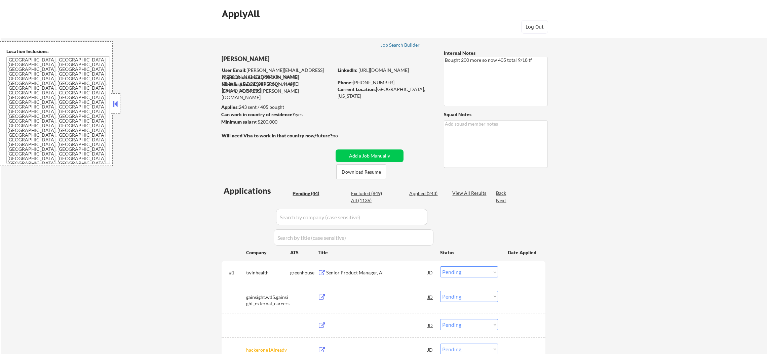
select select ""pending""
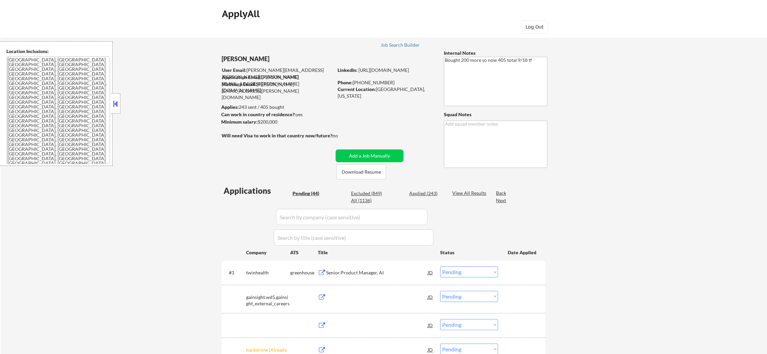
select select ""pending""
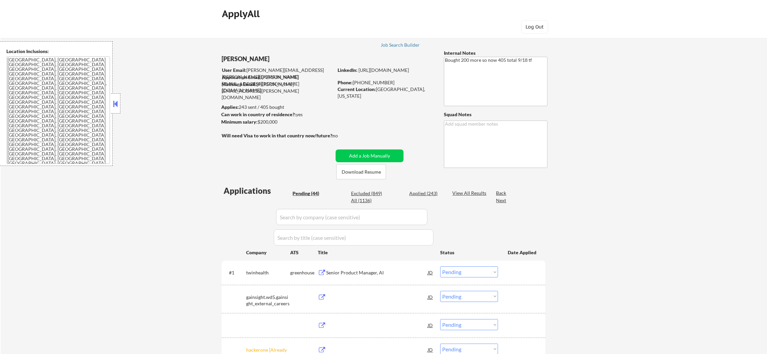
select select ""pending""
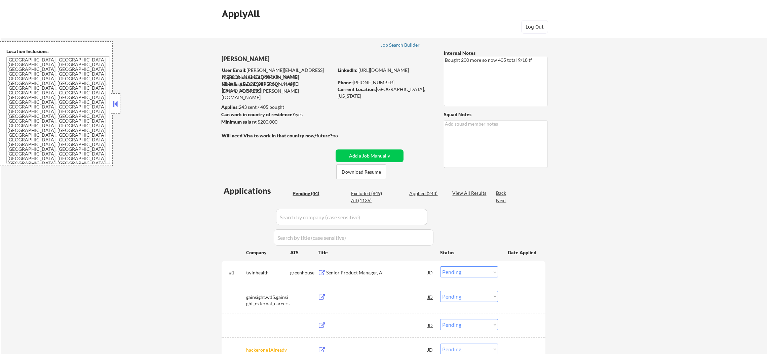
select select ""pending""
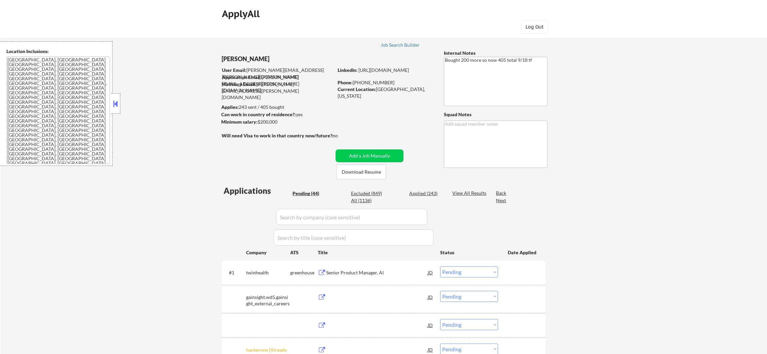
select select ""pending""
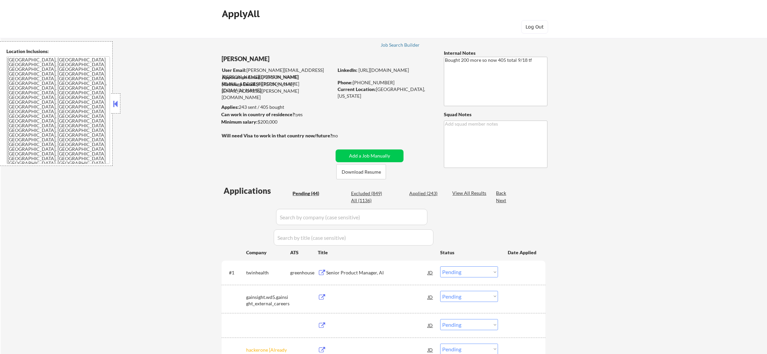
select select ""pending""
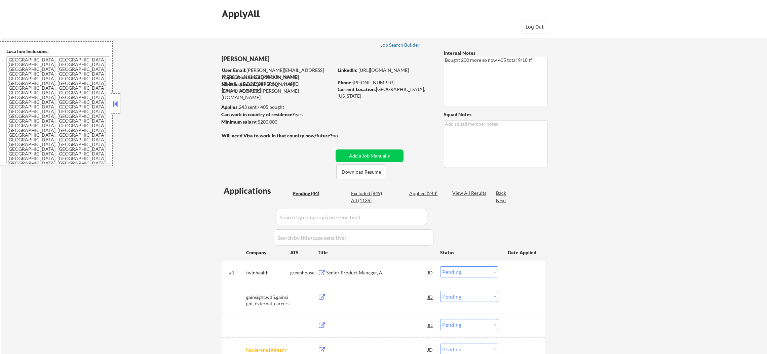
select select ""pending""
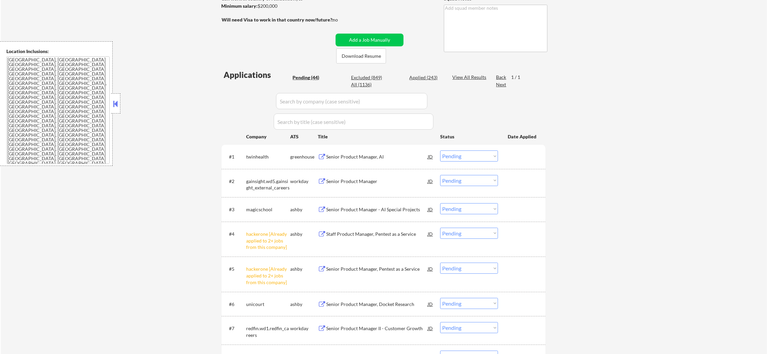
scroll to position [134, 0]
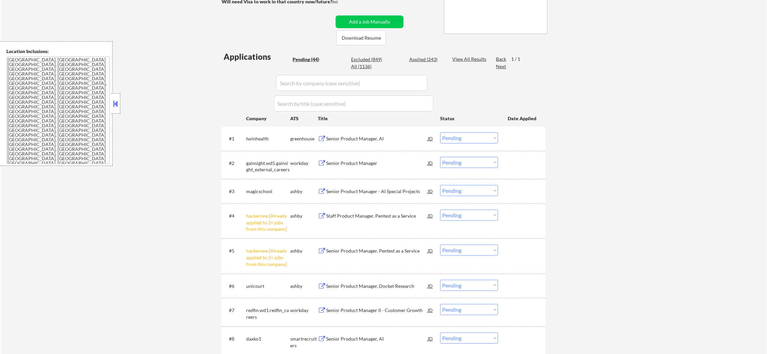
click at [469, 249] on select "Choose an option... Pending Applied Excluded (Questions) Excluded (Expired) Exc…" at bounding box center [469, 250] width 58 height 11
click at [440, 245] on select "Choose an option... Pending Applied Excluded (Questions) Excluded (Expired) Exc…" at bounding box center [469, 250] width 58 height 11
click at [475, 215] on select "Choose an option... Pending Applied Excluded (Questions) Excluded (Expired) Exc…" at bounding box center [469, 215] width 58 height 11
select select ""pending""
click at [440, 210] on select "Choose an option... Pending Applied Excluded (Questions) Excluded (Expired) Exc…" at bounding box center [469, 215] width 58 height 11
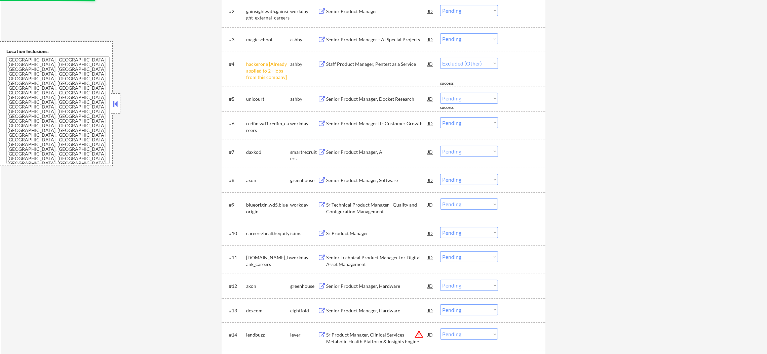
select select ""pending""
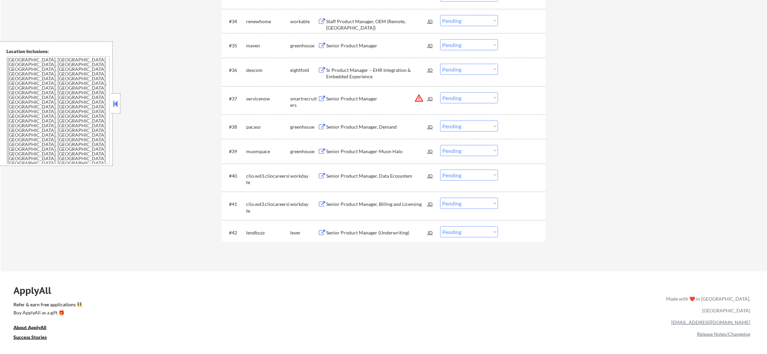
scroll to position [1131, 0]
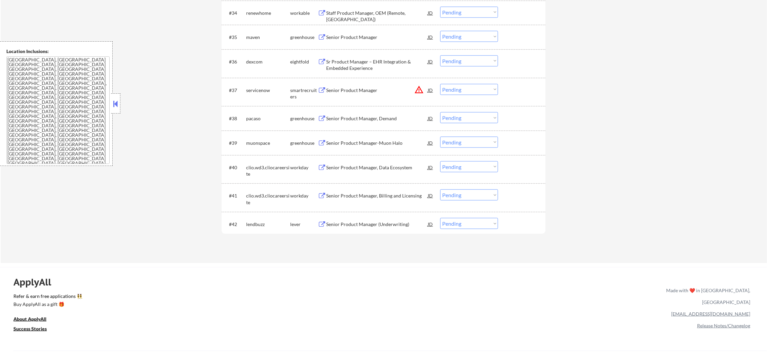
click at [419, 89] on button "warning_amber" at bounding box center [418, 89] width 9 height 9
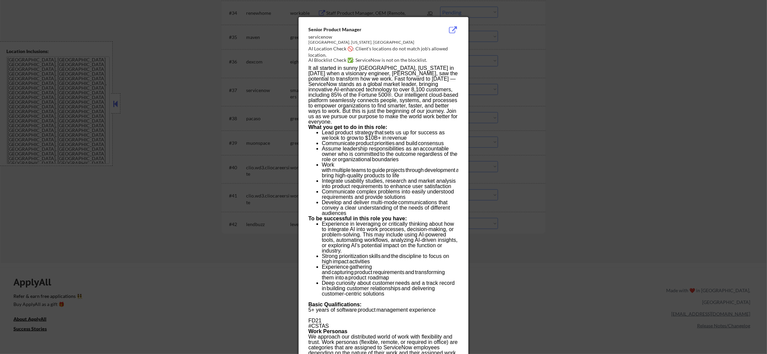
click at [539, 87] on div at bounding box center [383, 177] width 767 height 354
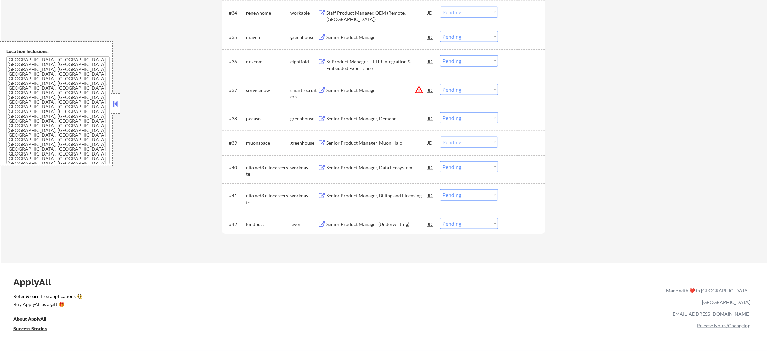
click at [472, 90] on select "Choose an option... Pending Applied Excluded (Questions) Excluded (Expired) Exc…" at bounding box center [469, 89] width 58 height 11
click at [440, 84] on select "Choose an option... Pending Applied Excluded (Questions) Excluded (Expired) Exc…" at bounding box center [469, 89] width 58 height 11
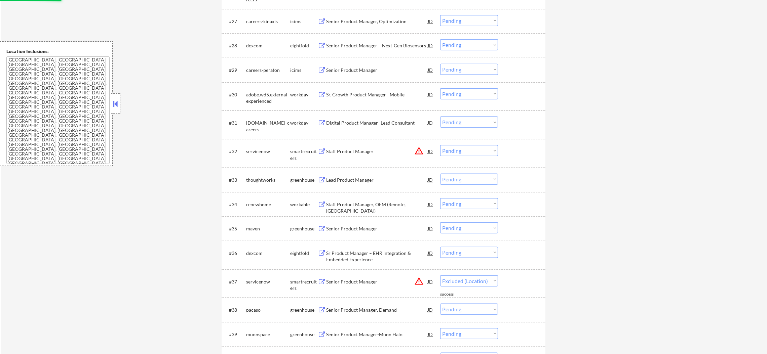
scroll to position [896, 0]
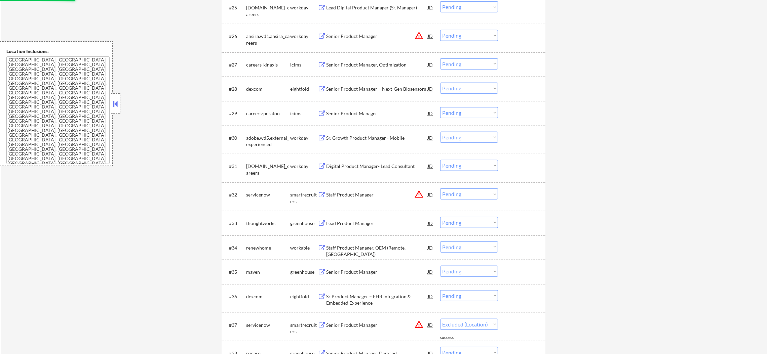
select select ""pending""
click at [480, 196] on select "Choose an option... Pending Applied Excluded (Questions) Excluded (Expired) Exc…" at bounding box center [469, 194] width 58 height 11
click at [440, 189] on select "Choose an option... Pending Applied Excluded (Questions) Excluded (Expired) Exc…" at bounding box center [469, 194] width 58 height 11
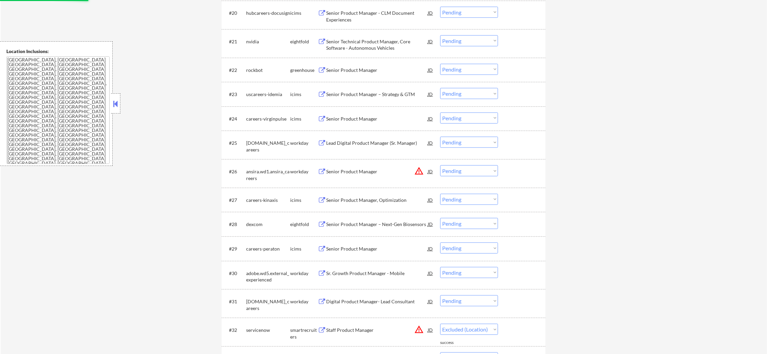
scroll to position [745, 0]
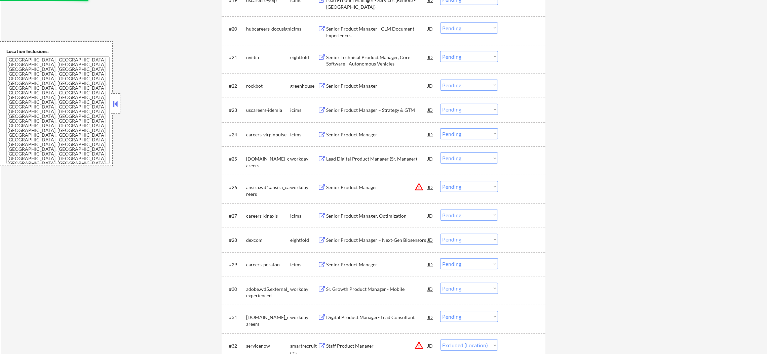
select select ""pending""
click at [480, 176] on div "#26 ansira.wd1.ansira_careers workday Senior Product Manager JD warning_amber C…" at bounding box center [384, 189] width 324 height 29
click at [477, 185] on select "Choose an option... Pending Applied Excluded (Questions) Excluded (Expired) Exc…" at bounding box center [469, 186] width 58 height 11
click at [440, 181] on select "Choose an option... Pending Applied Excluded (Questions) Excluded (Expired) Exc…" at bounding box center [469, 186] width 58 height 11
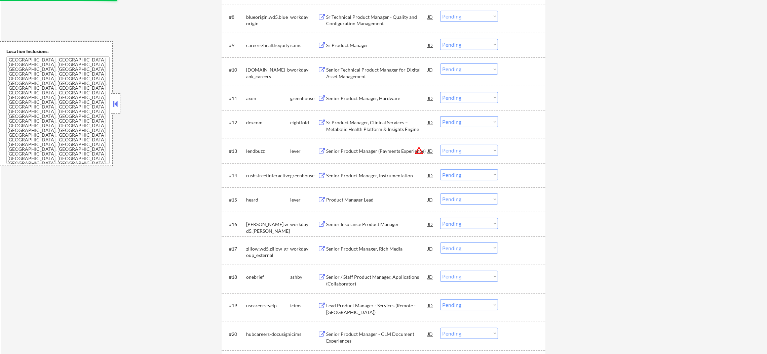
scroll to position [425, 0]
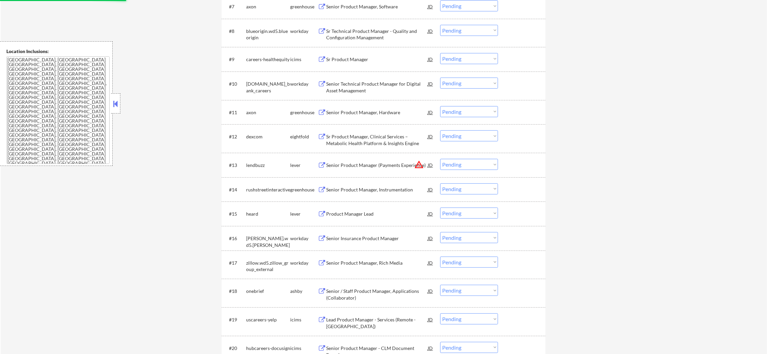
click at [463, 164] on select "Choose an option... Pending Applied Excluded (Questions) Excluded (Expired) Exc…" at bounding box center [469, 164] width 58 height 11
click at [416, 164] on button "warning_amber" at bounding box center [418, 164] width 9 height 9
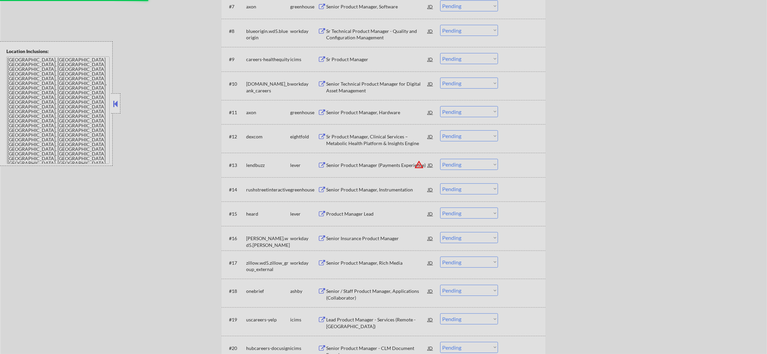
select select ""pending""
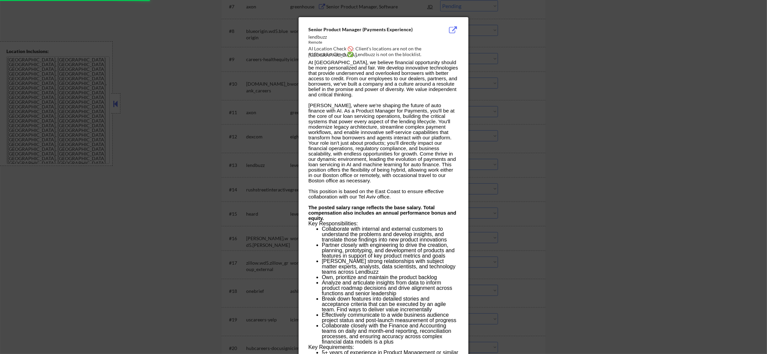
click at [598, 159] on div at bounding box center [383, 177] width 767 height 354
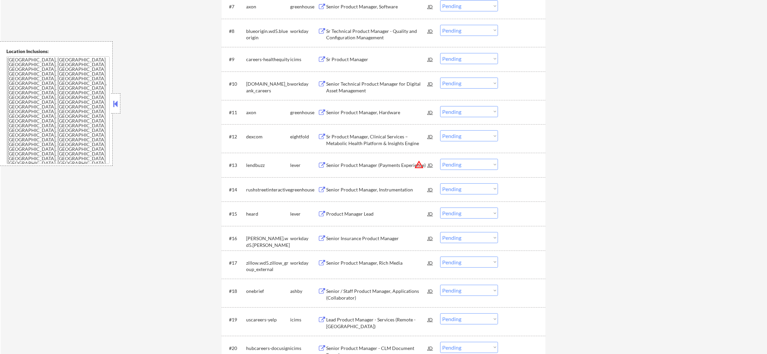
click at [476, 165] on select "Choose an option... Pending Applied Excluded (Questions) Excluded (Expired) Exc…" at bounding box center [469, 164] width 58 height 11
click at [440, 159] on select "Choose an option... Pending Applied Excluded (Questions) Excluded (Expired) Exc…" at bounding box center [469, 164] width 58 height 11
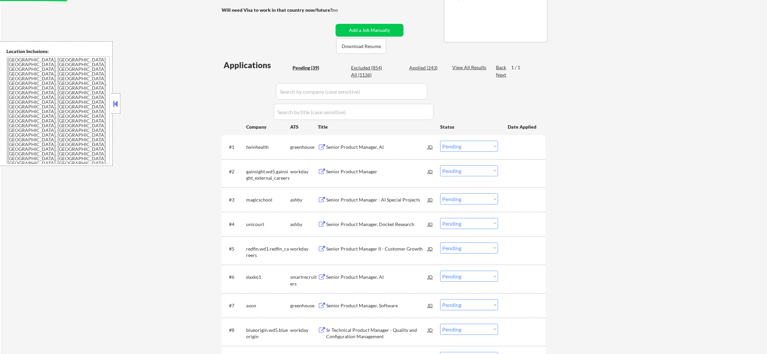
scroll to position [122, 0]
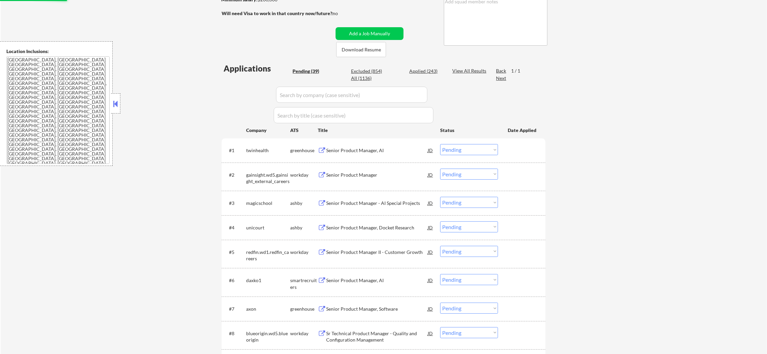
select select ""pending""
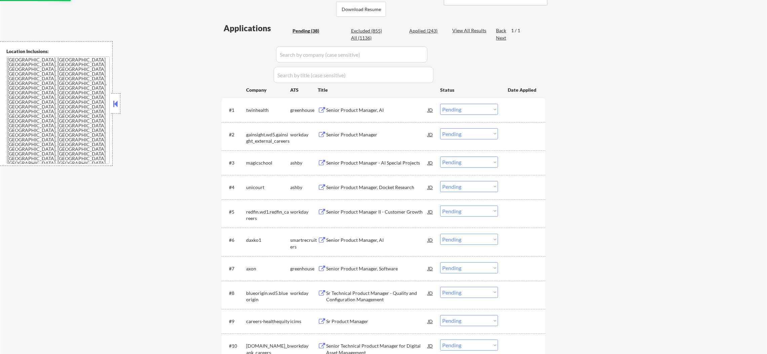
scroll to position [173, 0]
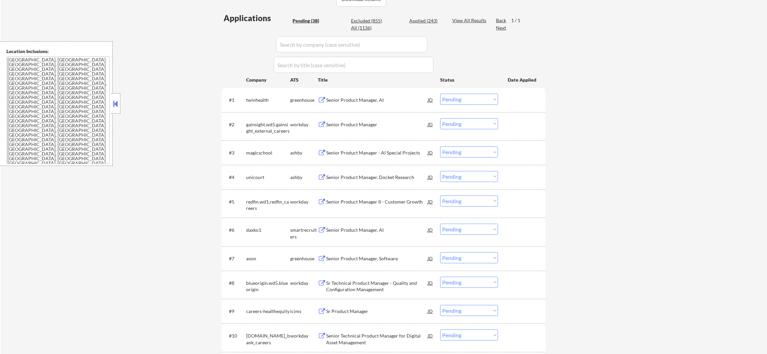
click at [261, 99] on div "twinhealth" at bounding box center [268, 100] width 44 height 7
copy div "twinhealth"
click at [468, 94] on select "Choose an option... Pending Applied Excluded (Questions) Excluded (Expired) Exc…" at bounding box center [469, 99] width 58 height 11
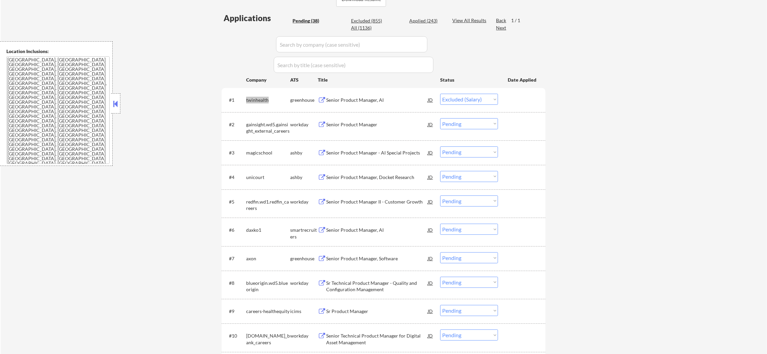
select select ""pending""
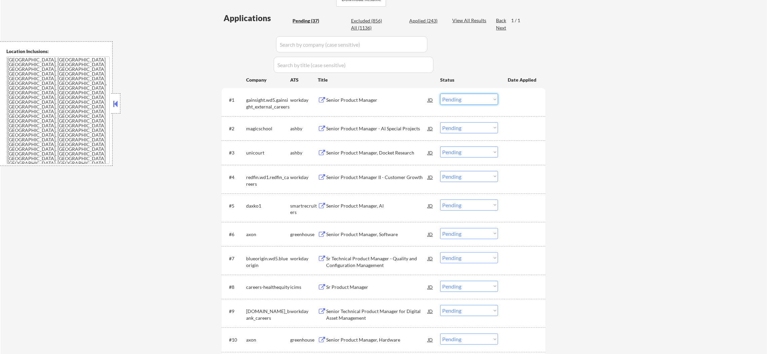
click at [249, 98] on div "gainsight.wd5.gainsight_external_careers" at bounding box center [268, 103] width 44 height 13
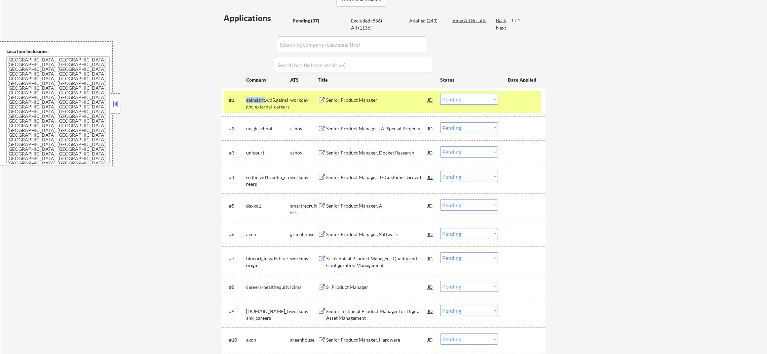
click at [249, 98] on div "gainsight.wd5.gainsight_external_careers" at bounding box center [268, 103] width 44 height 13
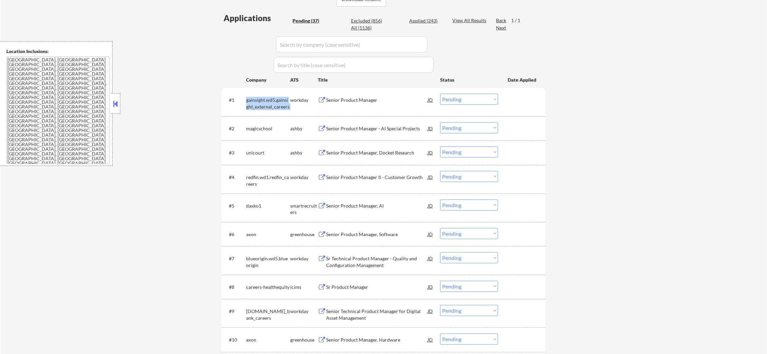
click at [249, 98] on div "gainsight.wd5.gainsight_external_careers" at bounding box center [268, 103] width 44 height 13
copy div "gainsight.wd5.gainsight_external_careers"
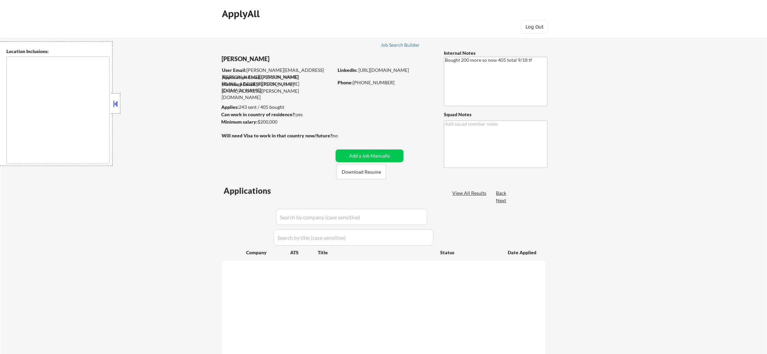
type textarea "Seattle, WA Mercer Island, WA Shoreline, WA Tukwila, WA Burien, WA SeaTac, WA W…"
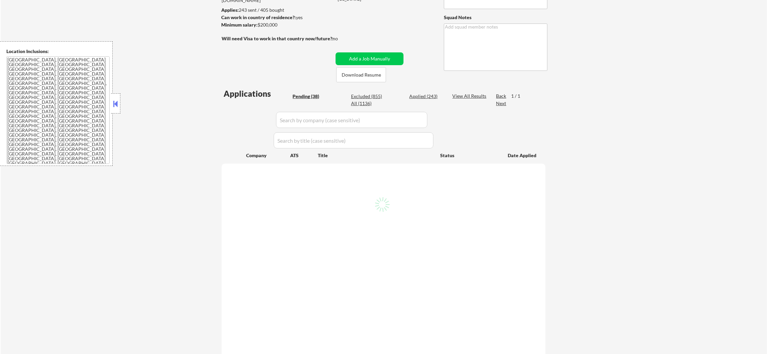
scroll to position [101, 0]
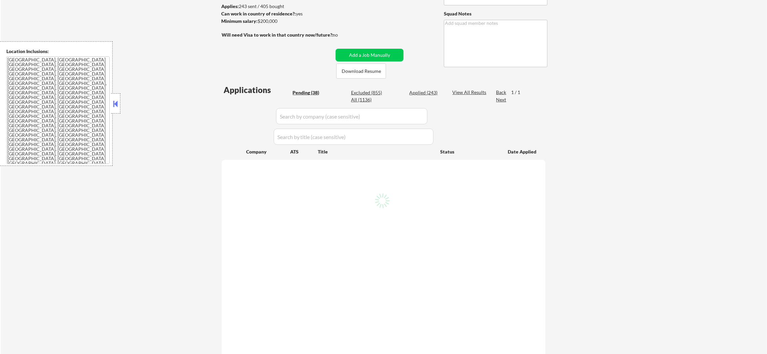
select select ""pending""
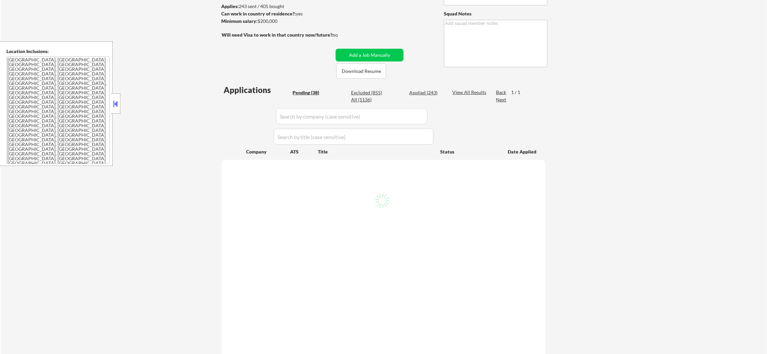
select select ""pending""
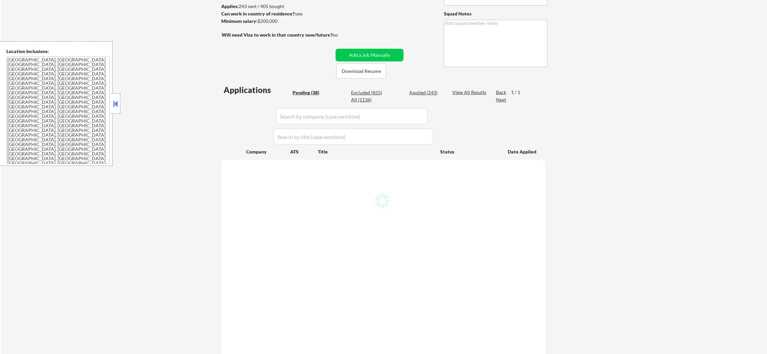
select select ""pending""
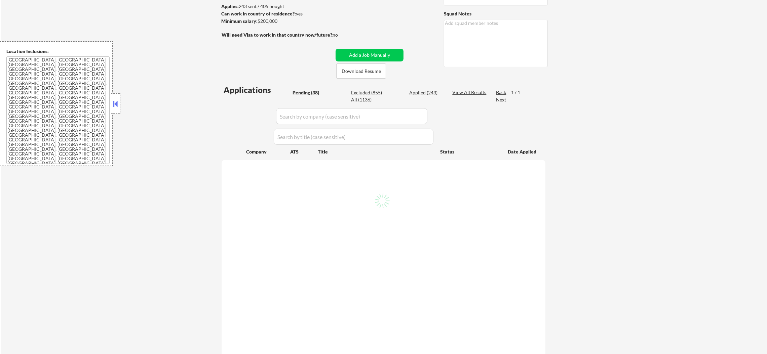
select select ""pending""
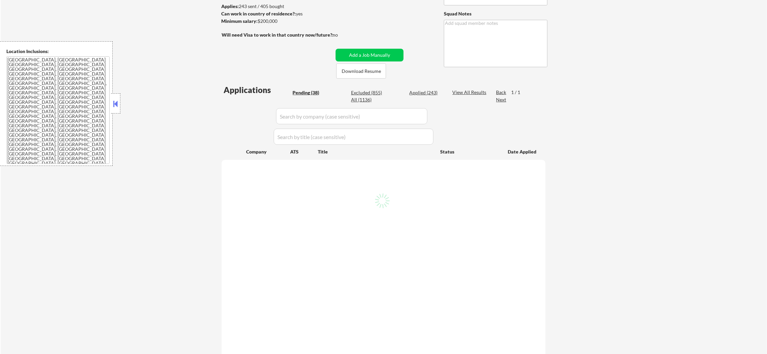
select select ""pending""
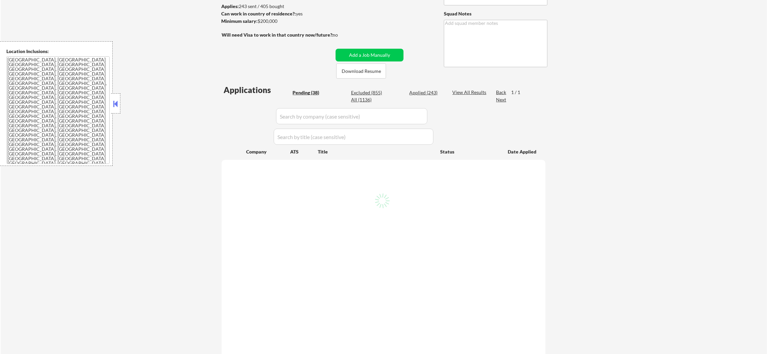
select select ""pending""
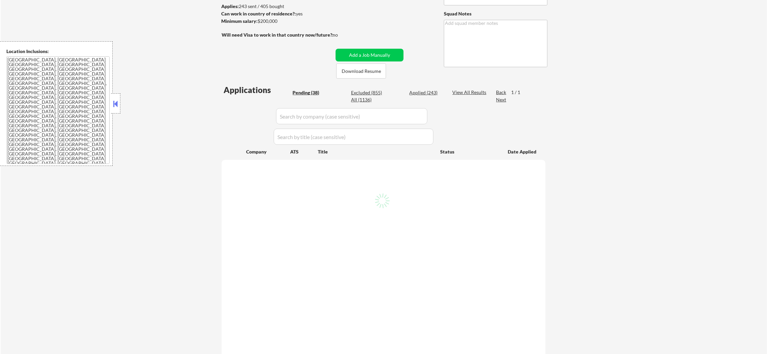
select select ""pending""
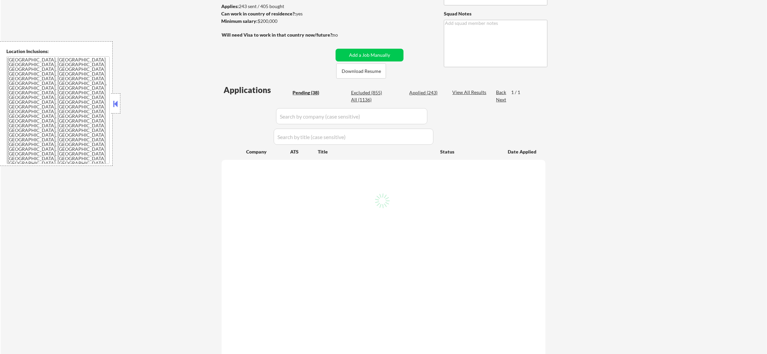
select select ""pending""
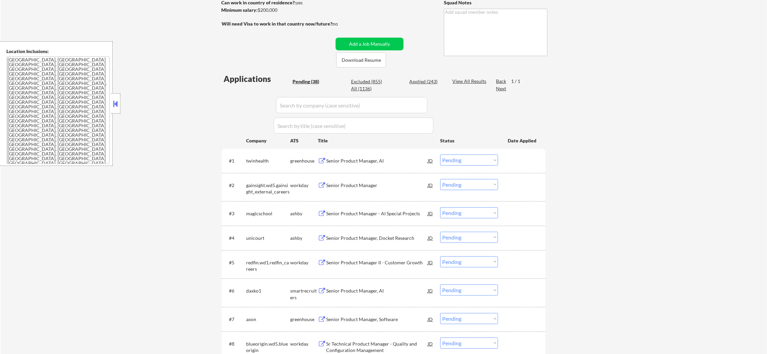
scroll to position [151, 0]
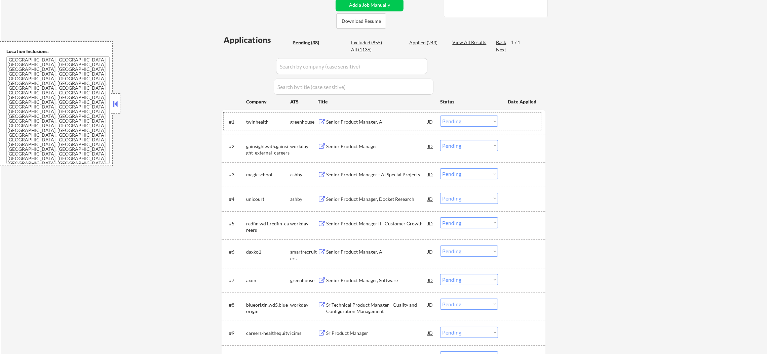
click at [258, 120] on div "twinhealth" at bounding box center [268, 122] width 44 height 7
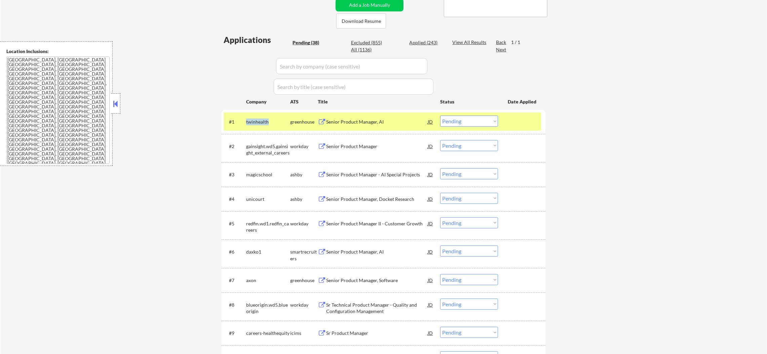
click at [258, 120] on div "twinhealth" at bounding box center [268, 122] width 44 height 7
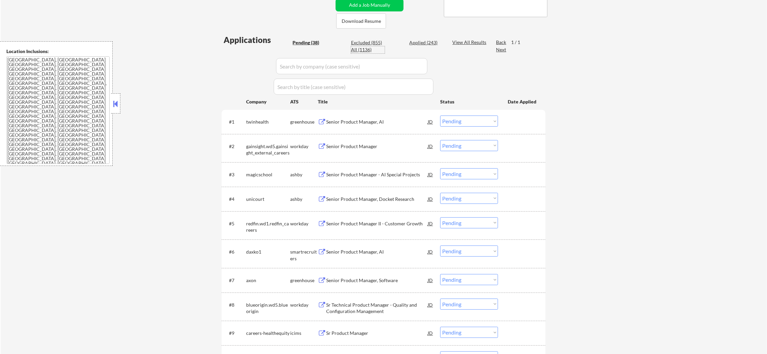
click at [354, 49] on div "All (1136)" at bounding box center [368, 49] width 34 height 7
select select ""applied""
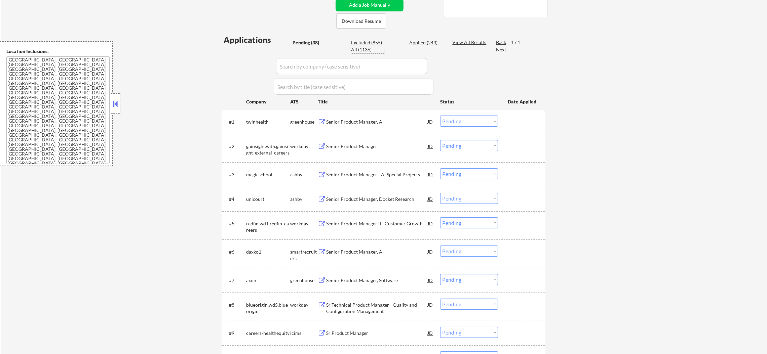
select select ""applied""
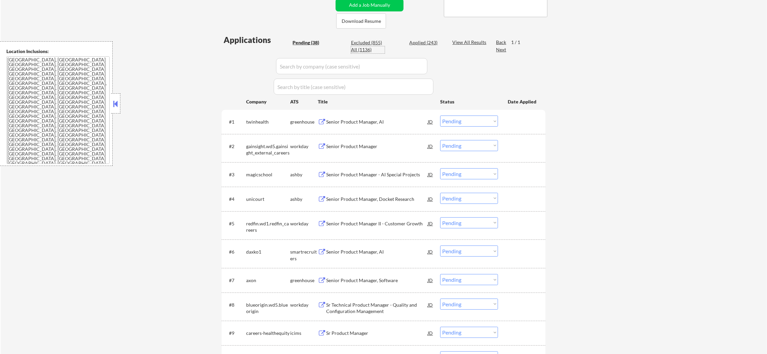
select select ""applied""
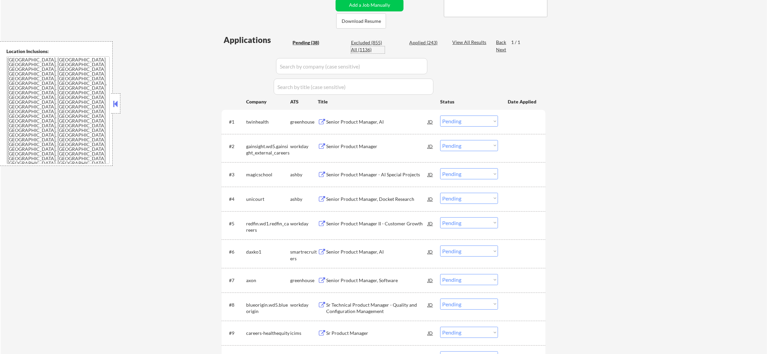
select select ""applied""
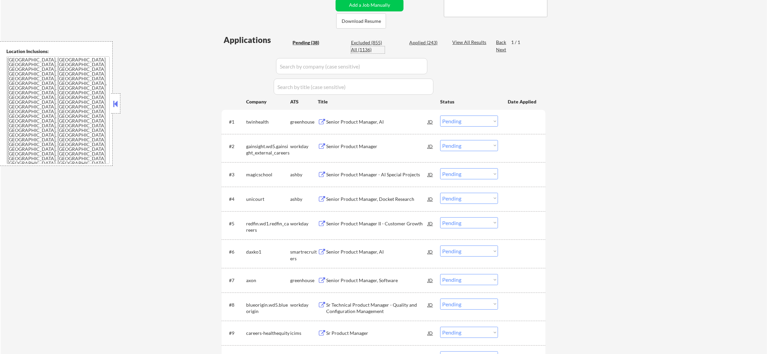
select select ""applied""
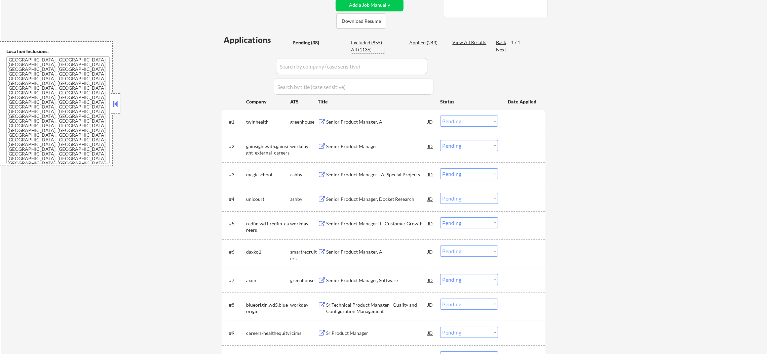
select select ""applied""
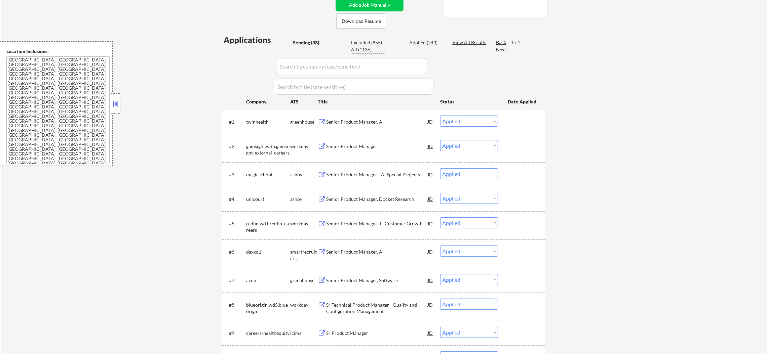
select select ""applied""
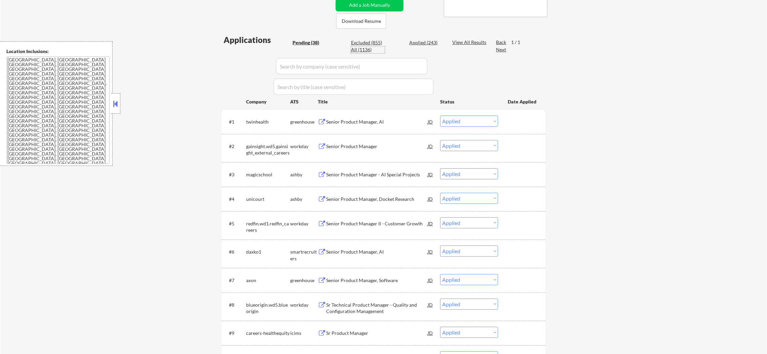
select select ""applied""
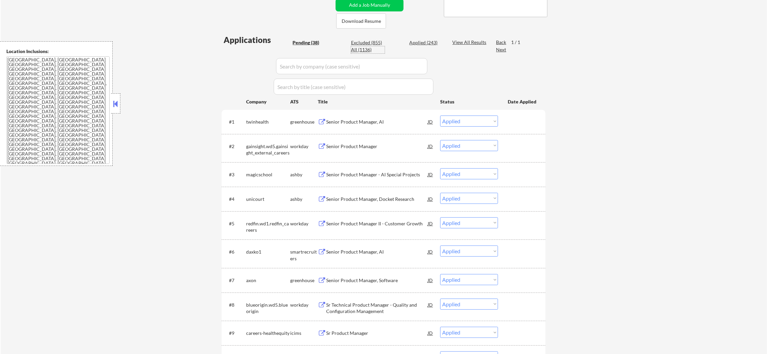
select select ""applied""
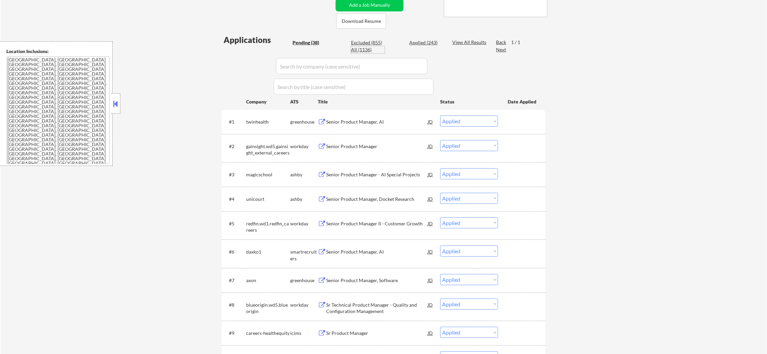
select select ""applied""
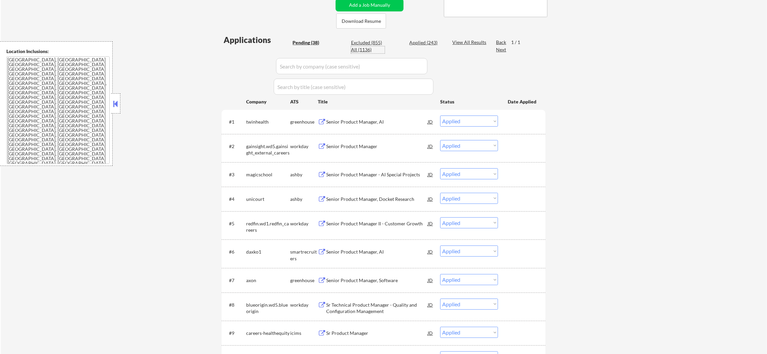
select select ""applied""
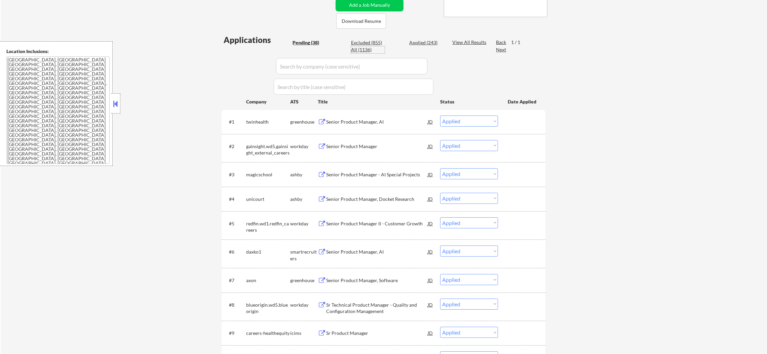
select select ""applied""
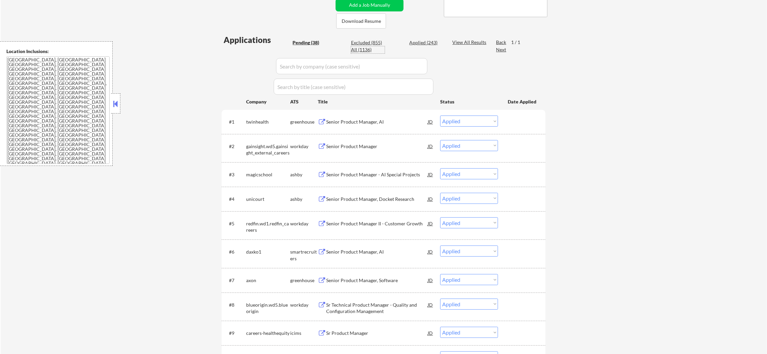
select select ""applied""
select select ""excluded""
select select ""applied""
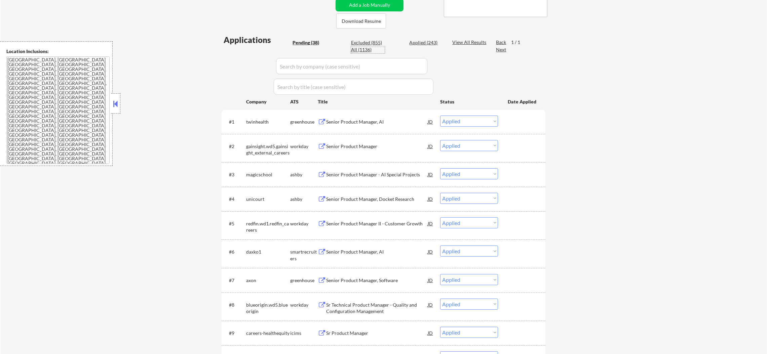
select select ""applied""
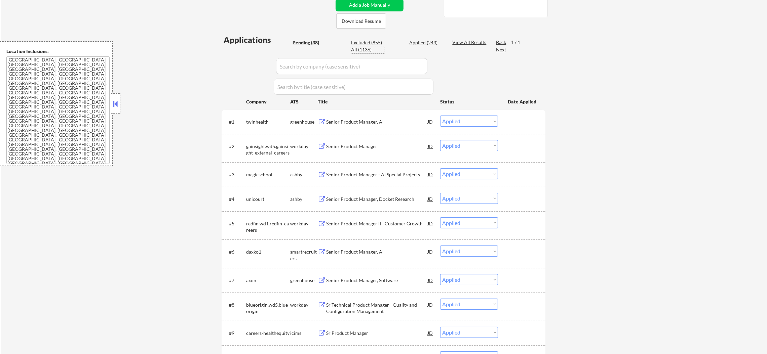
select select ""applied""
select select ""excluded""
select select ""applied""
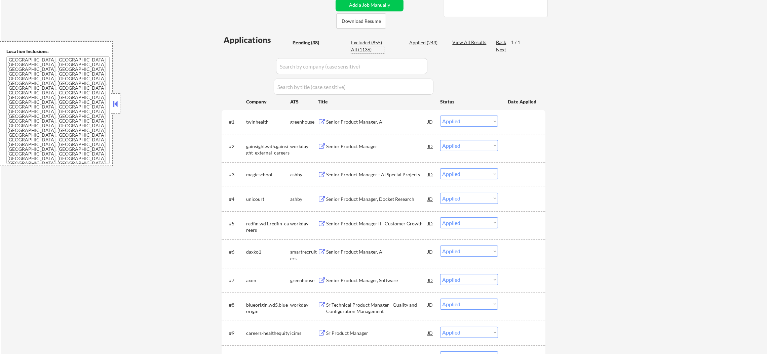
select select ""applied""
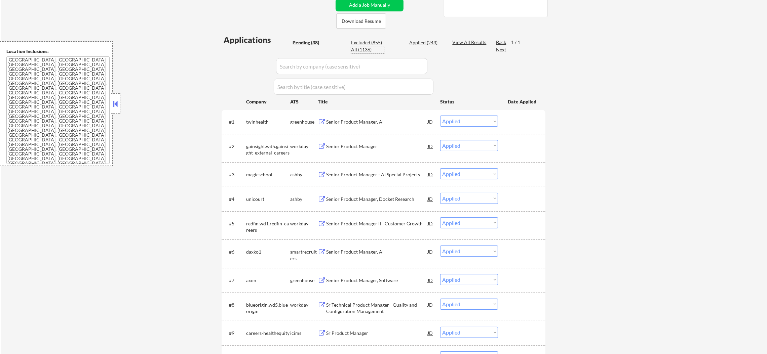
select select ""applied""
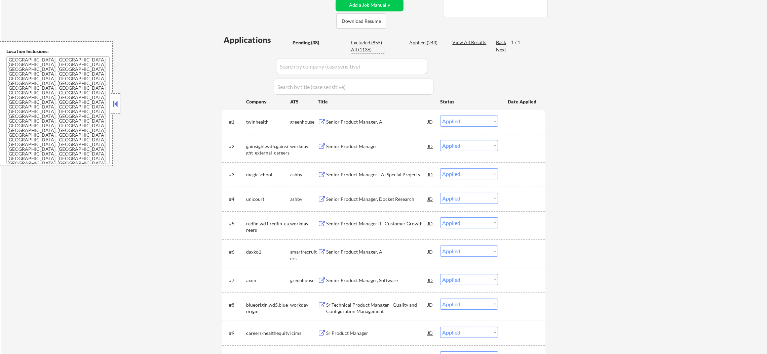
select select ""applied""
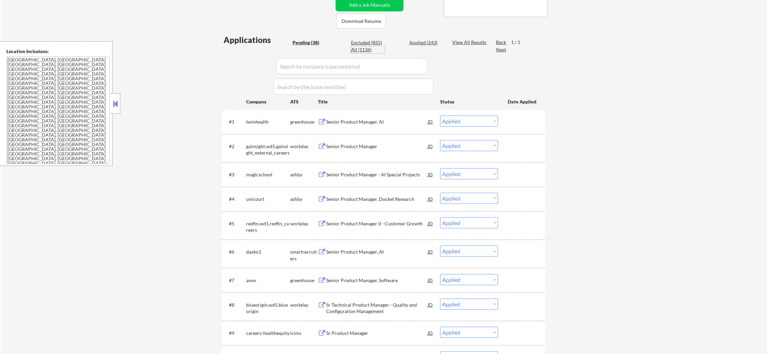
select select ""applied""
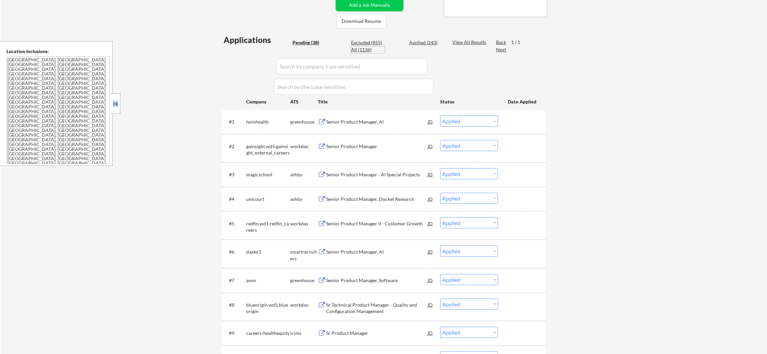
select select ""applied""
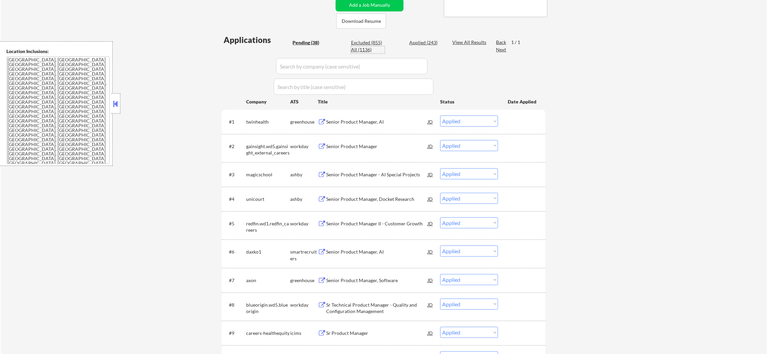
select select ""applied""
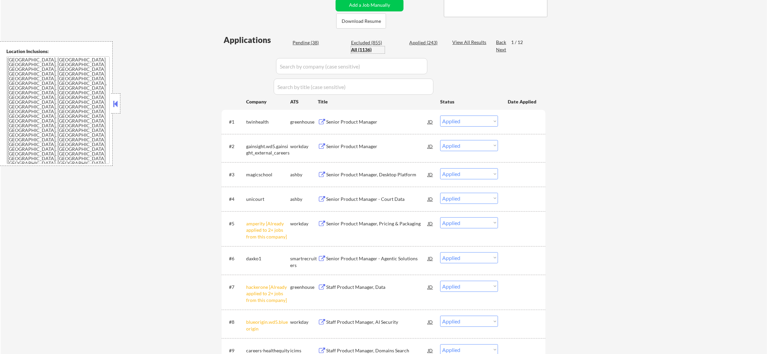
click at [308, 63] on input "input" at bounding box center [351, 66] width 151 height 16
paste input "twinhealth"
type input "twinhealth"
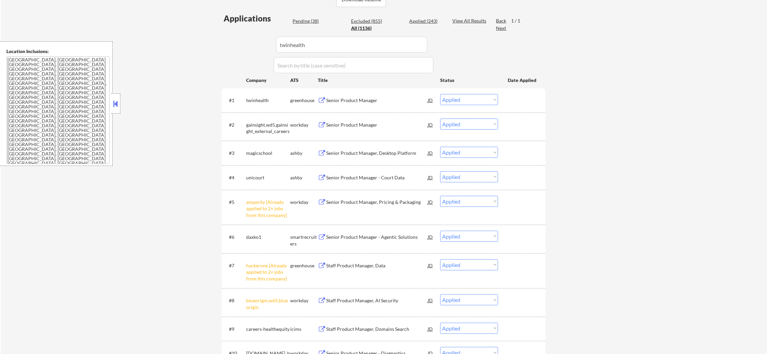
select select ""pending""
select select ""excluded__salary_""
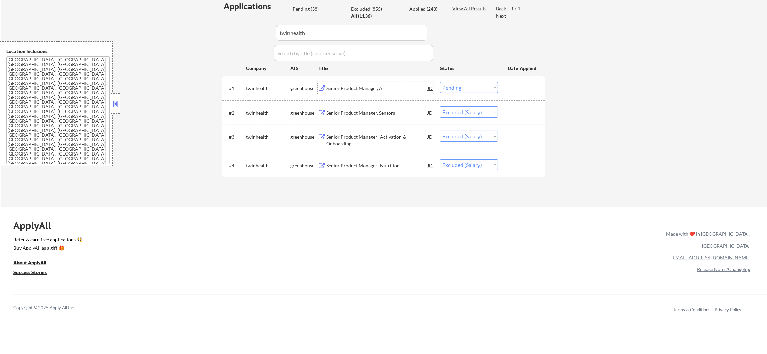
click at [387, 89] on div "Senior Product Manager, AI" at bounding box center [377, 88] width 102 height 7
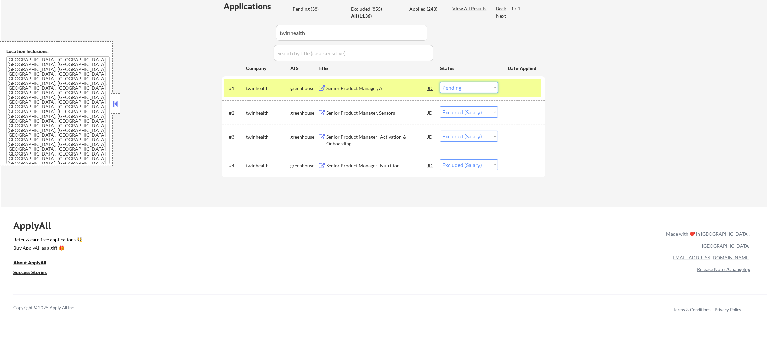
click at [486, 86] on select "Choose an option... Pending Applied Excluded (Questions) Excluded (Expired) Exc…" at bounding box center [469, 87] width 58 height 11
select select ""excluded__salary_""
click at [440, 82] on select "Choose an option... Pending Applied Excluded (Questions) Excluded (Expired) Exc…" at bounding box center [469, 87] width 58 height 11
click at [268, 90] on div "twinhealth" at bounding box center [268, 88] width 44 height 7
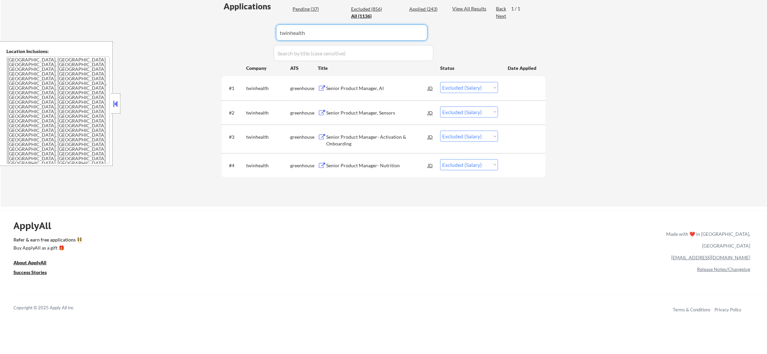
drag, startPoint x: 321, startPoint y: 30, endPoint x: 215, endPoint y: 23, distance: 106.1
click at [215, 23] on div "← Return to /applysquad Mailslurp Inbox Job Search Builder Joseph Shum User Ema…" at bounding box center [384, 24] width 766 height 364
paste input "gainsight.wd5.gainsight_external_careers"
type input "gainsight.wd5.gainsight_external_careers"
click at [156, 38] on div "← Return to /applysquad Mailslurp Inbox Job Search Builder Joseph Shum User Ema…" at bounding box center [384, 24] width 766 height 364
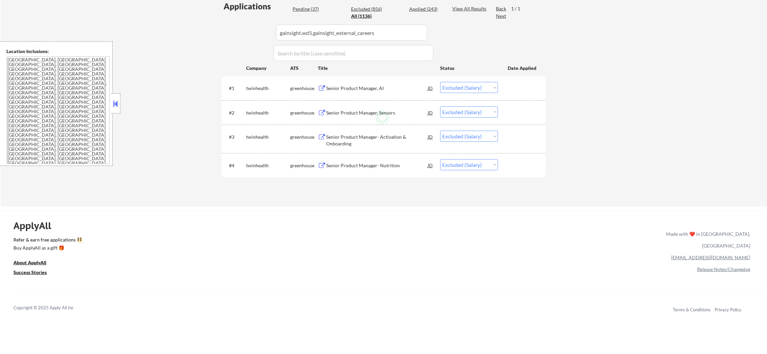
select select ""pending""
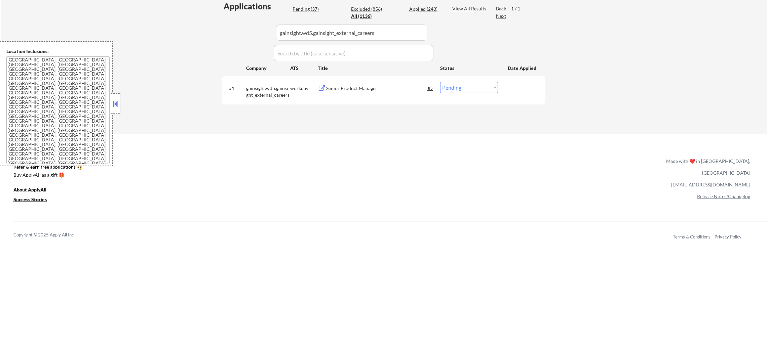
click at [364, 92] on div "Senior Product Manager" at bounding box center [377, 88] width 102 height 12
